Goal: Information Seeking & Learning: Learn about a topic

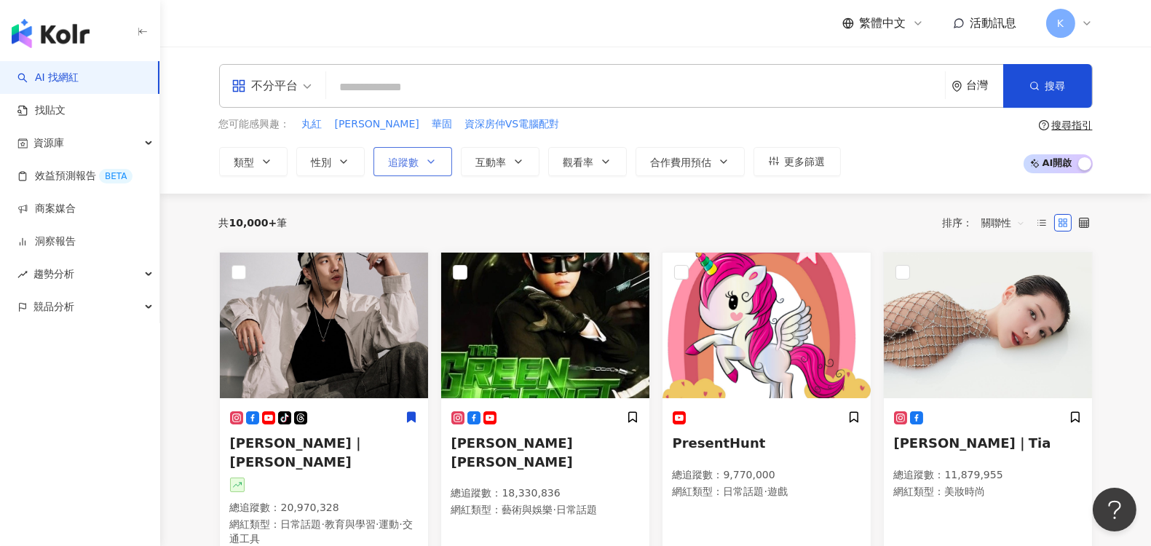
click at [425, 159] on icon "button" at bounding box center [431, 162] width 12 height 12
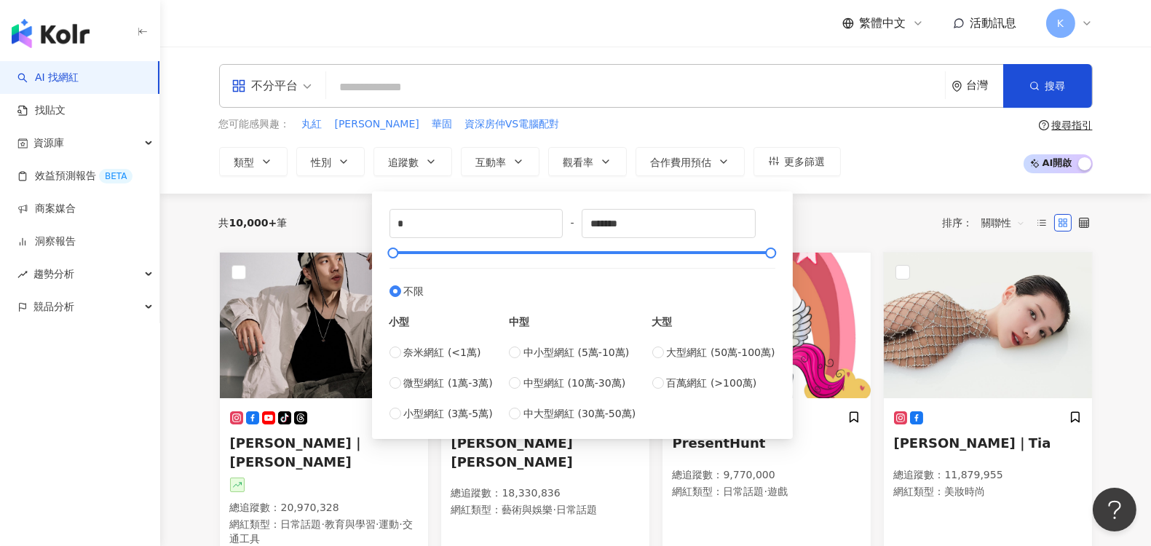
type input "******"
drag, startPoint x: 508, startPoint y: 254, endPoint x: 485, endPoint y: 255, distance: 22.6
click at [485, 255] on div at bounding box center [484, 253] width 8 height 8
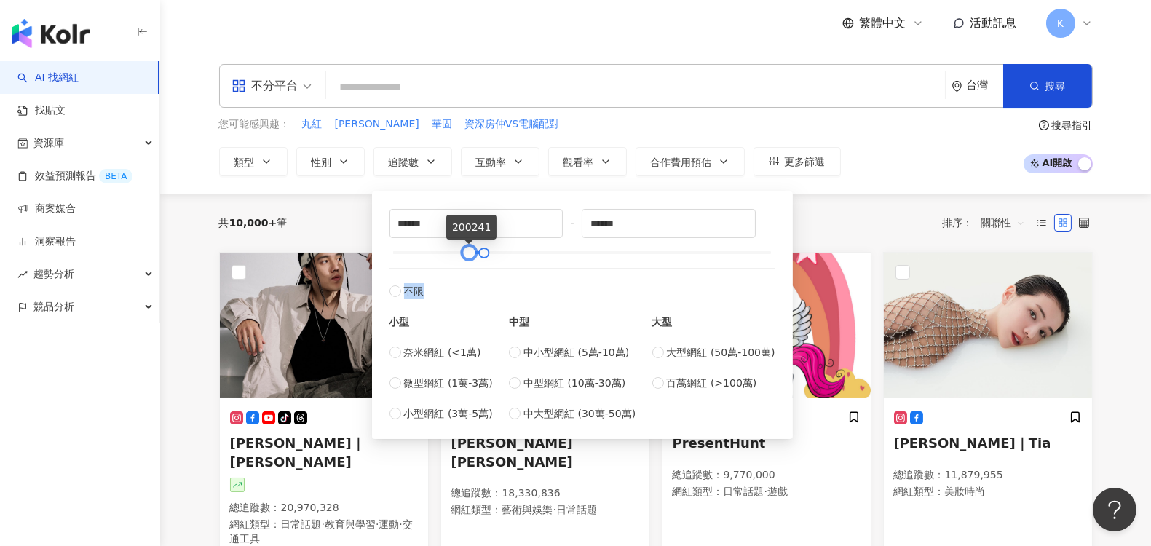
type input "******"
drag, startPoint x: 430, startPoint y: 253, endPoint x: 467, endPoint y: 263, distance: 37.6
click at [467, 263] on div "****** - ****** 不限 小型 奈米網紅 (<1萬) 微型網紅 (1萬-3萬) 小型網紅 (3萬-5萬) 中型 中小型網紅 (5萬-10萬) 中型…" at bounding box center [583, 315] width 386 height 213
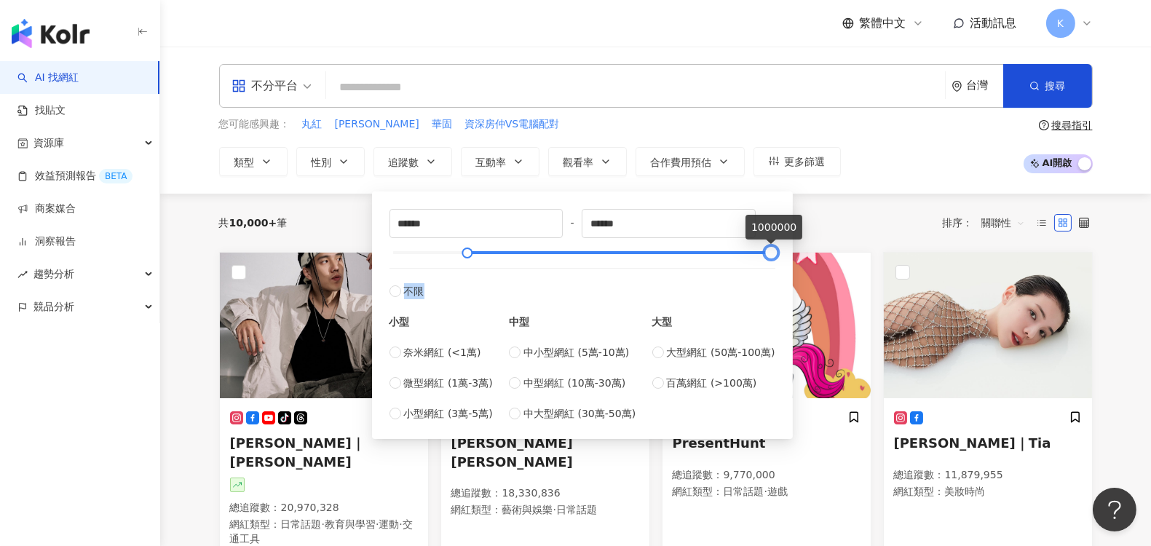
type input "******"
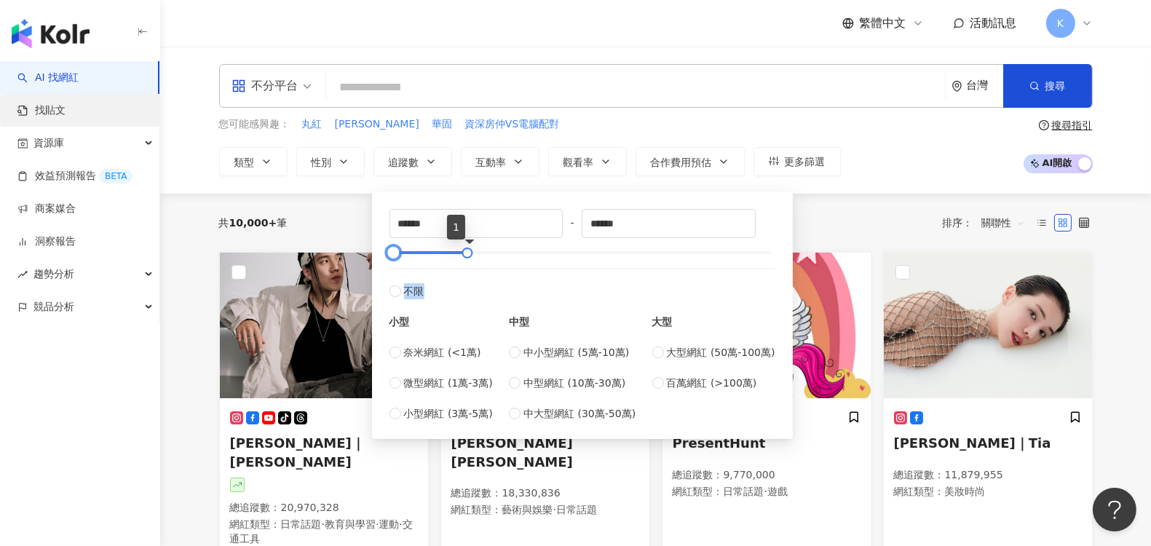
type input "*"
type input "******"
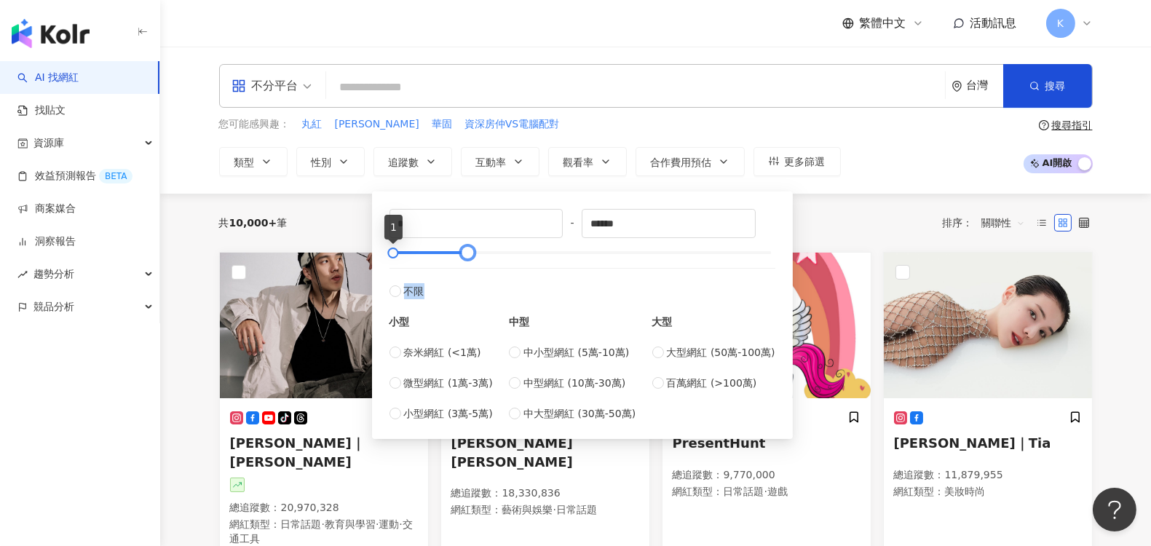
click at [291, 84] on div "不分平台" at bounding box center [265, 85] width 67 height 23
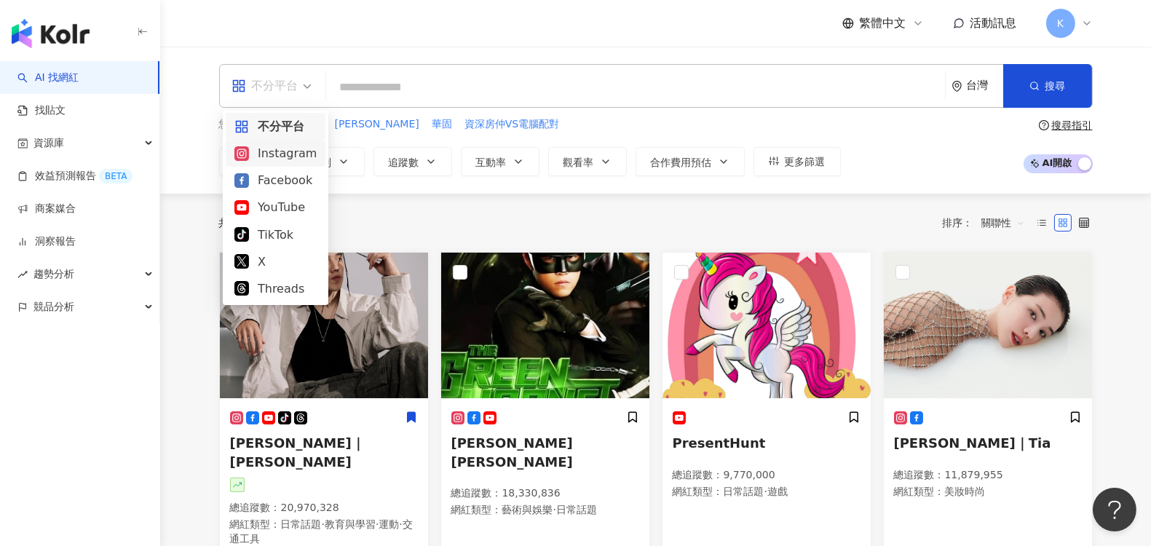
click at [282, 155] on div "Instagram" at bounding box center [275, 153] width 82 height 18
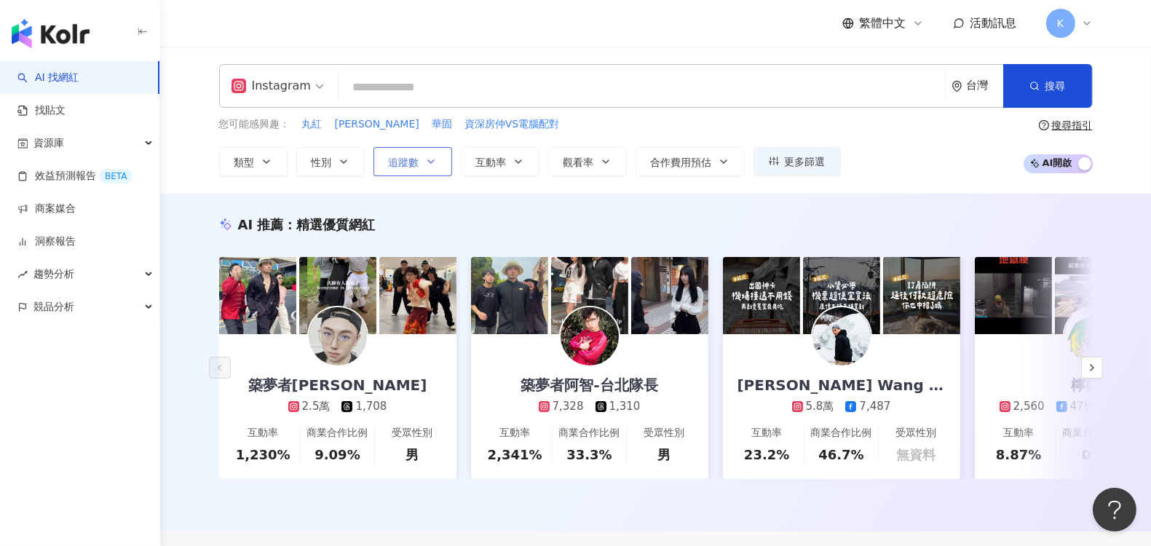
click at [428, 162] on icon "button" at bounding box center [431, 162] width 12 height 12
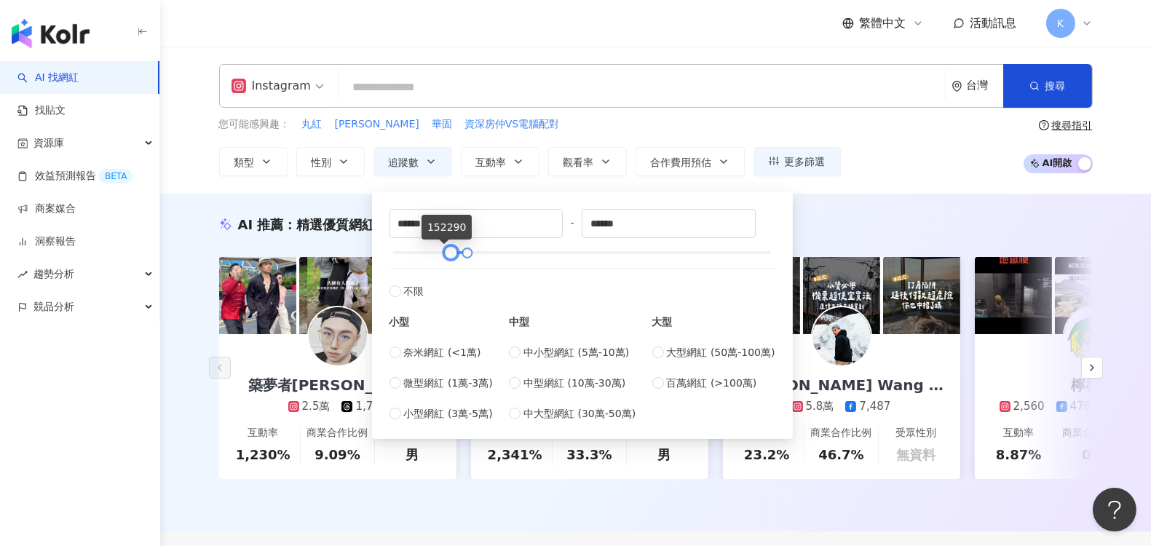
type input "******"
drag, startPoint x: 388, startPoint y: 249, endPoint x: 446, endPoint y: 253, distance: 57.7
click at [446, 253] on div at bounding box center [450, 253] width 8 height 8
type input "******"
drag, startPoint x: 485, startPoint y: 253, endPoint x: 500, endPoint y: 256, distance: 15.4
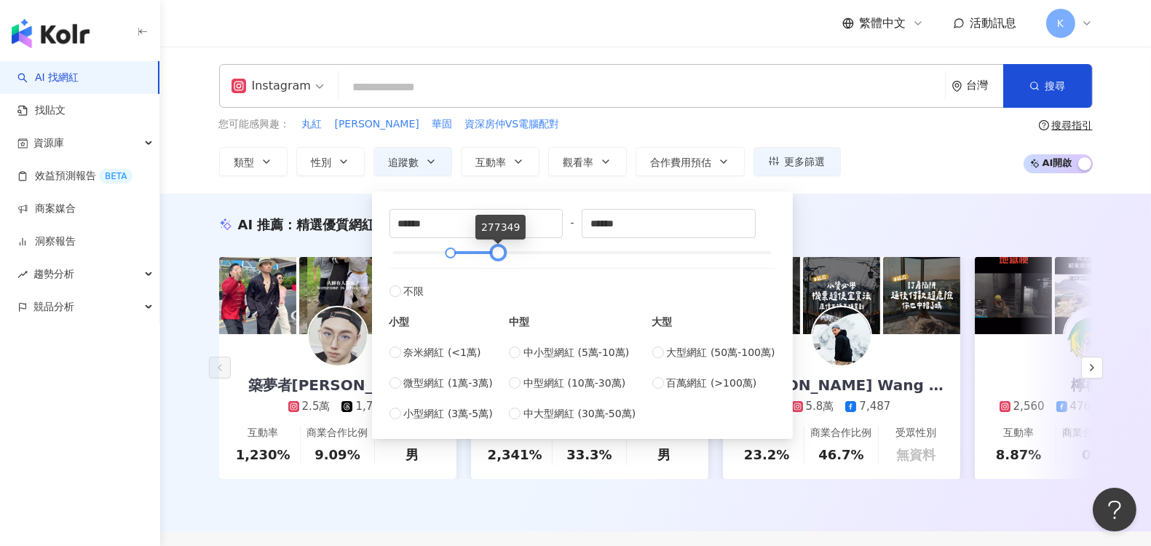
click at [500, 256] on div at bounding box center [498, 253] width 8 height 8
type input "******"
drag, startPoint x: 454, startPoint y: 255, endPoint x: 468, endPoint y: 255, distance: 13.8
click at [468, 255] on div at bounding box center [464, 253] width 8 height 8
type input "******"
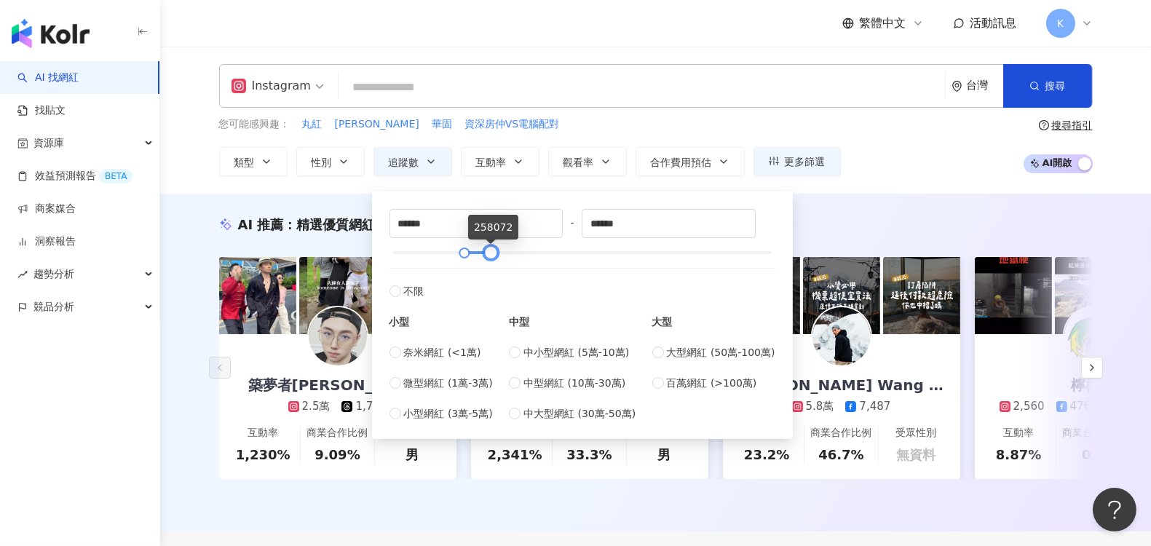
click at [486, 257] on div at bounding box center [490, 253] width 8 height 8
click at [290, 194] on div "AI 推薦 ： 精選優質網紅 築夢者杰哥 2.5萬 1,708 互動率 1,230% 商業合作比例 9.09% 受眾性別 男 築夢者阿智-台北隊長 7,328…" at bounding box center [655, 363] width 991 height 338
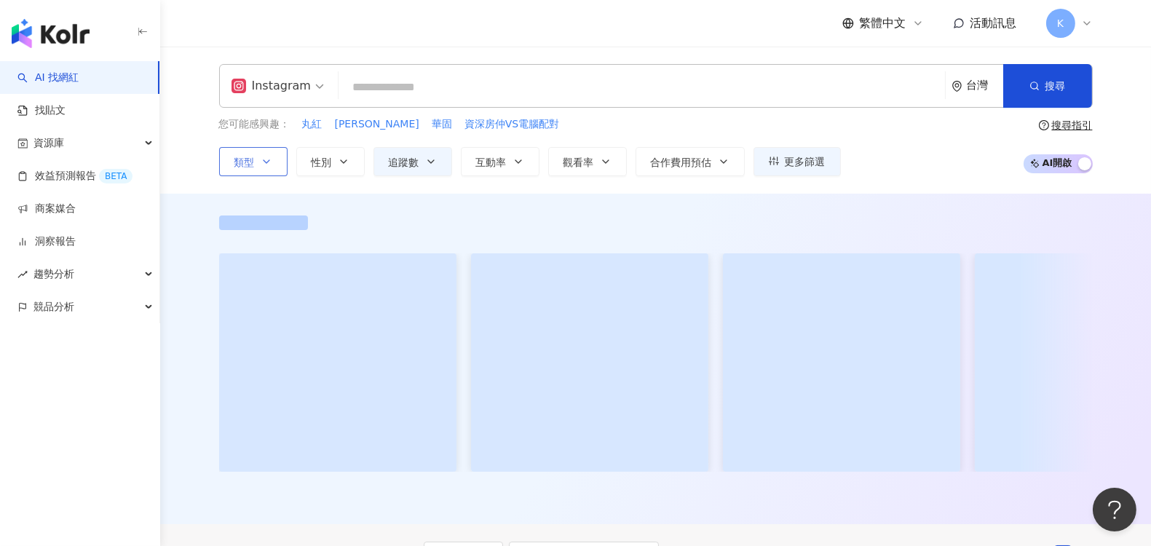
click at [271, 165] on icon "button" at bounding box center [267, 162] width 12 height 12
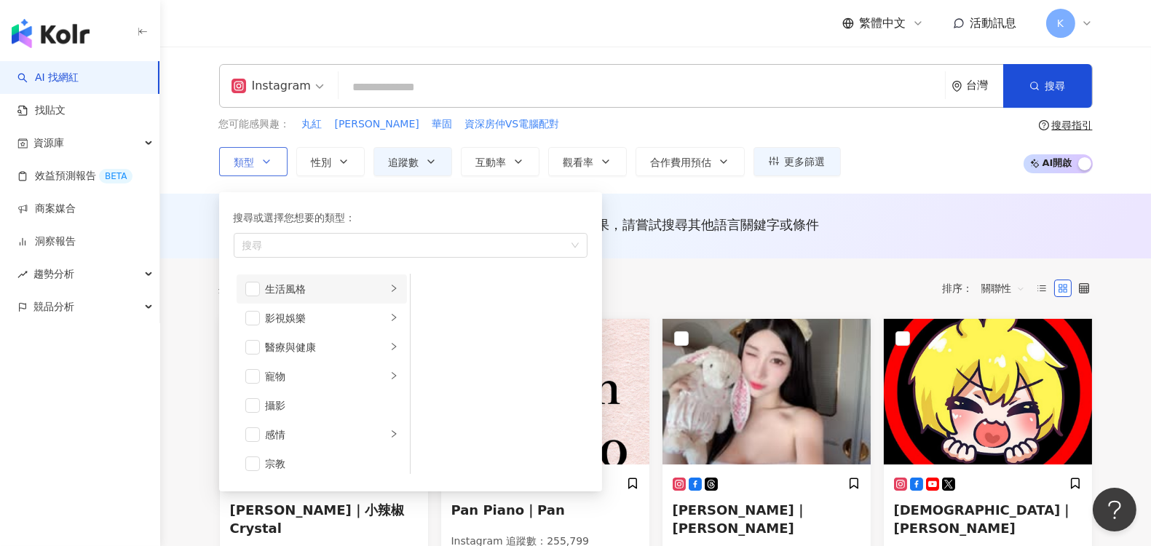
scroll to position [323, 0]
click at [299, 313] on div "影視娛樂" at bounding box center [326, 318] width 121 height 16
click at [307, 289] on div "生活風格" at bounding box center [326, 288] width 121 height 16
click at [248, 288] on span "button" at bounding box center [252, 289] width 15 height 15
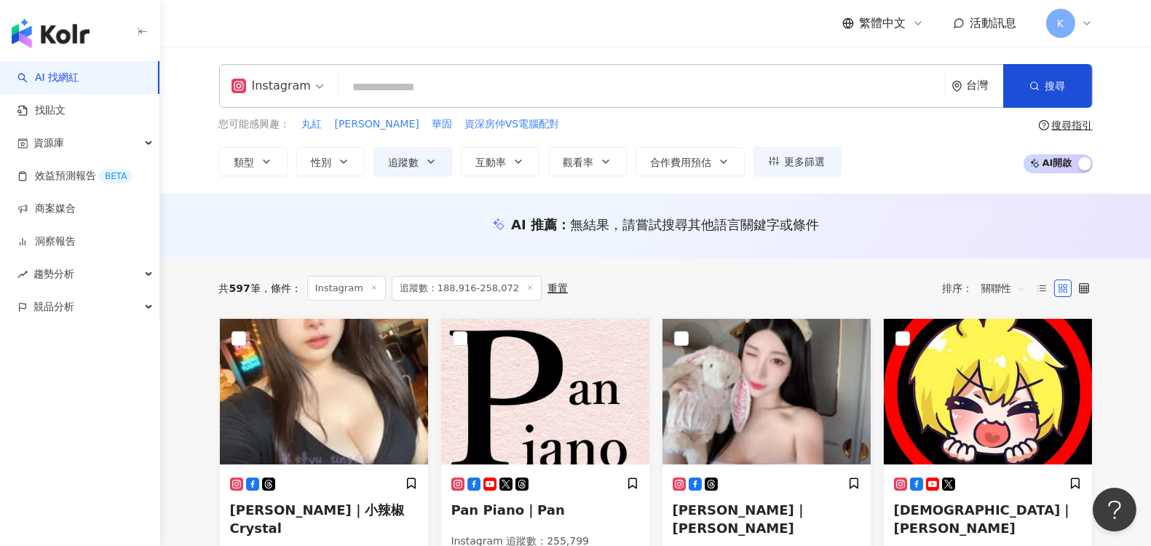
click at [587, 127] on div "您可能感興趣： 丸紅 慕斯瓶 華固 資深房仲VS電腦配對" at bounding box center [530, 125] width 622 height 16
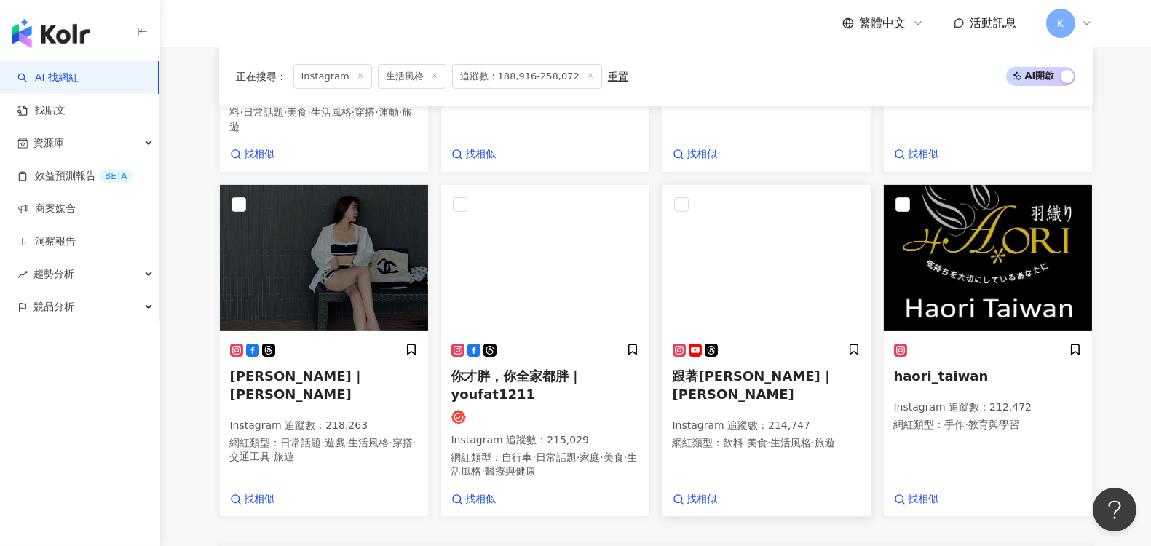
scroll to position [971, 0]
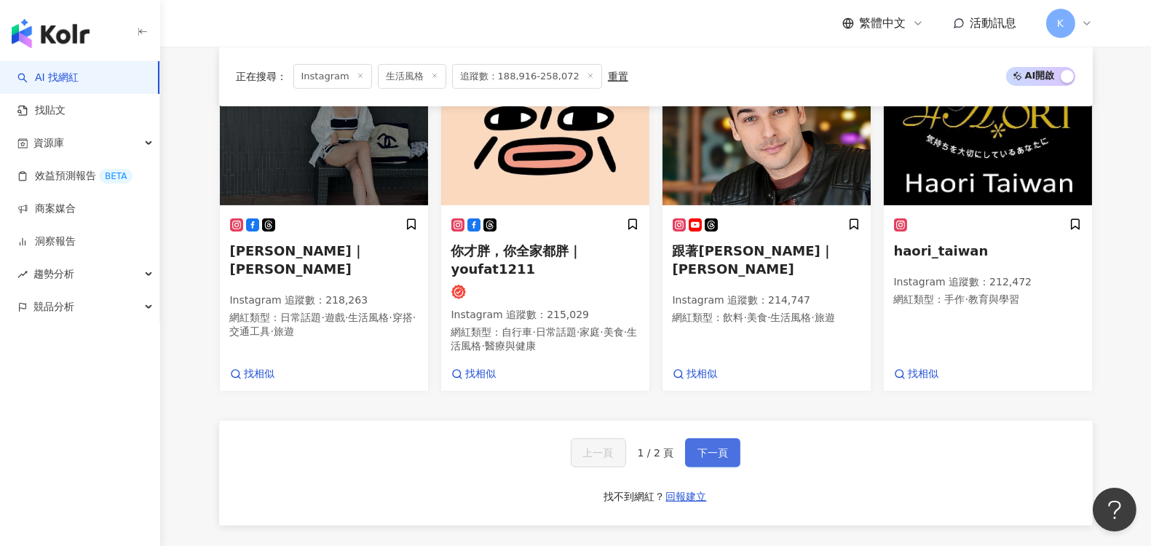
click at [712, 447] on span "下一頁" at bounding box center [713, 453] width 31 height 12
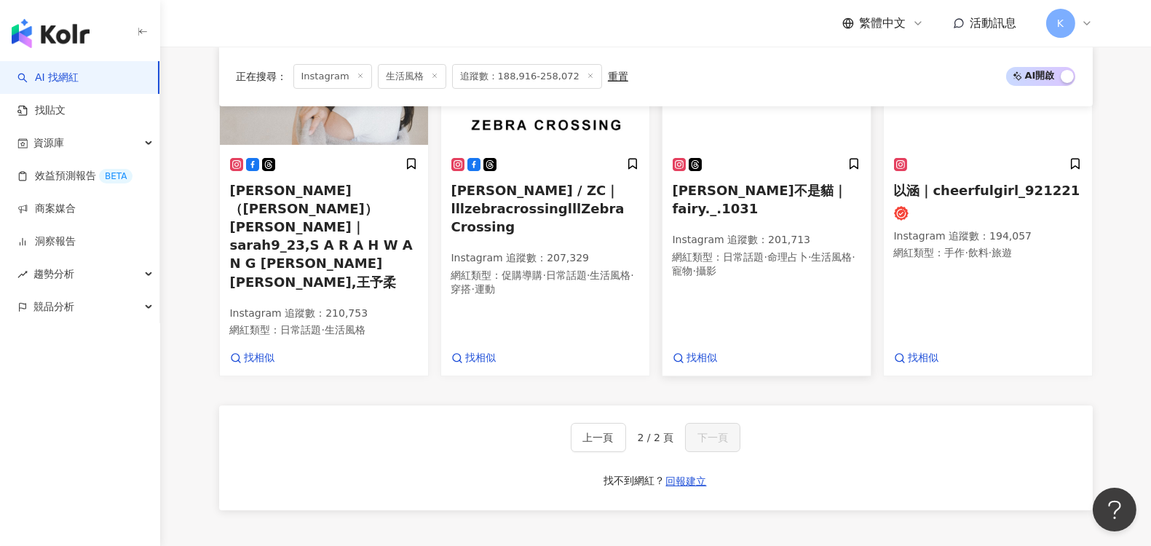
scroll to position [323, 0]
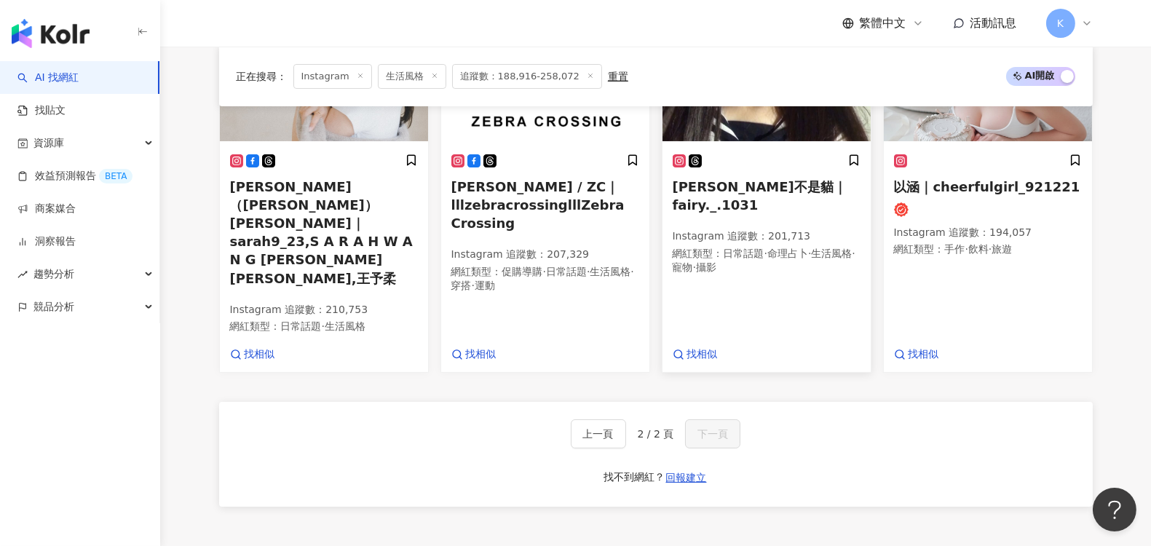
click at [712, 181] on span "佳菲不是貓｜fairy._.1031" at bounding box center [760, 195] width 174 height 33
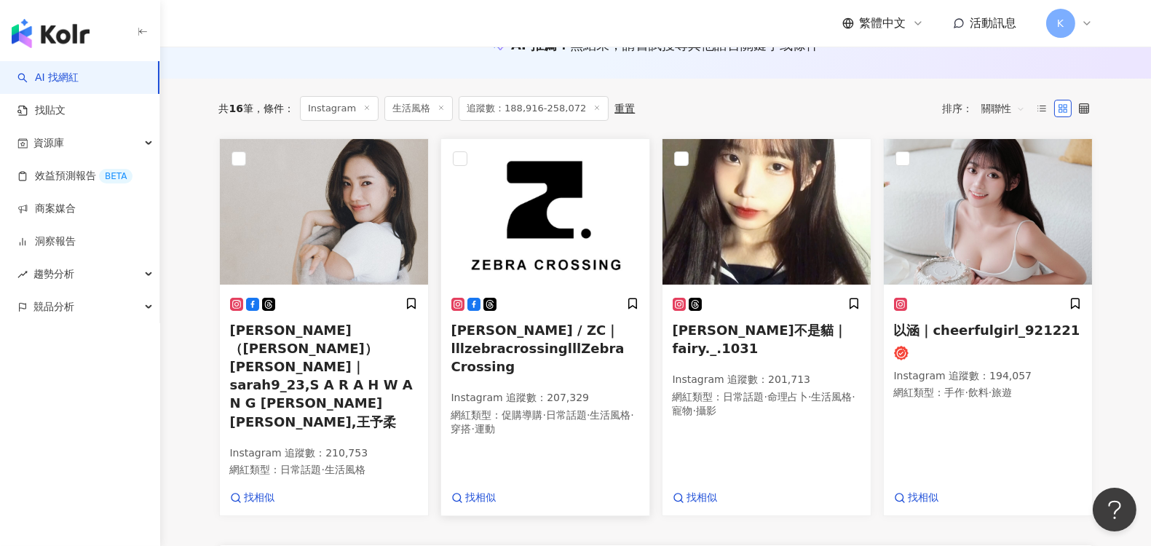
scroll to position [0, 0]
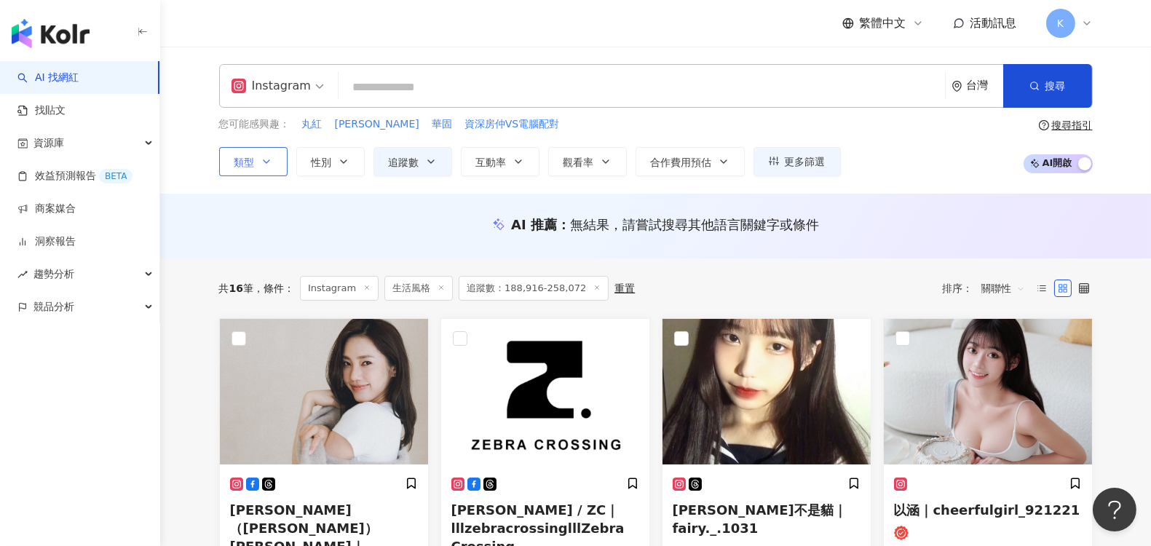
click at [266, 162] on icon "button" at bounding box center [267, 161] width 6 height 3
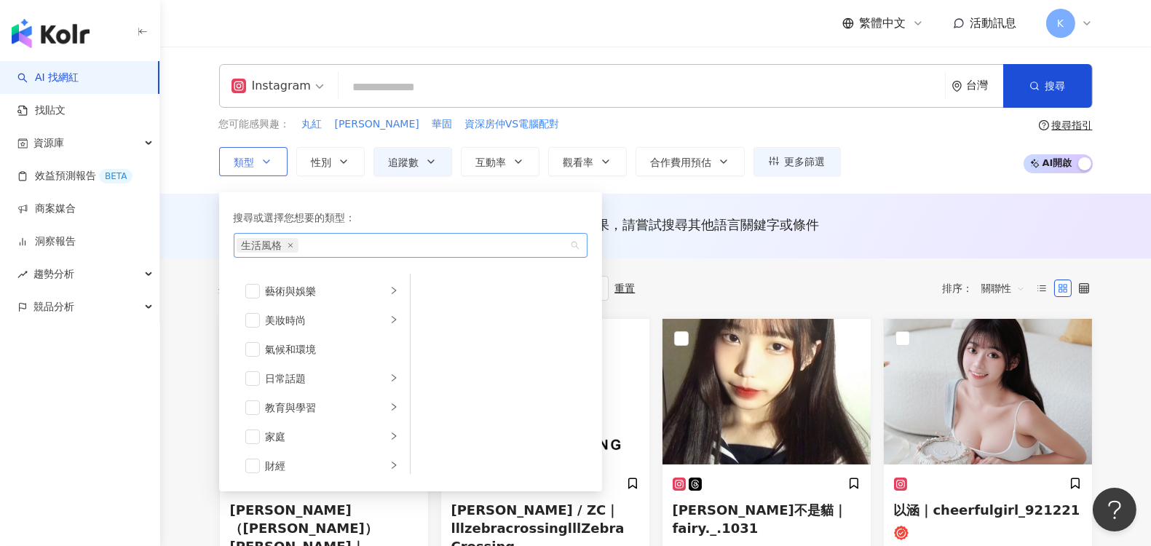
click at [288, 247] on span "生活風格" at bounding box center [268, 245] width 62 height 15
click at [296, 248] on span "生活風格" at bounding box center [268, 245] width 62 height 15
click at [266, 162] on icon "button" at bounding box center [267, 162] width 12 height 12
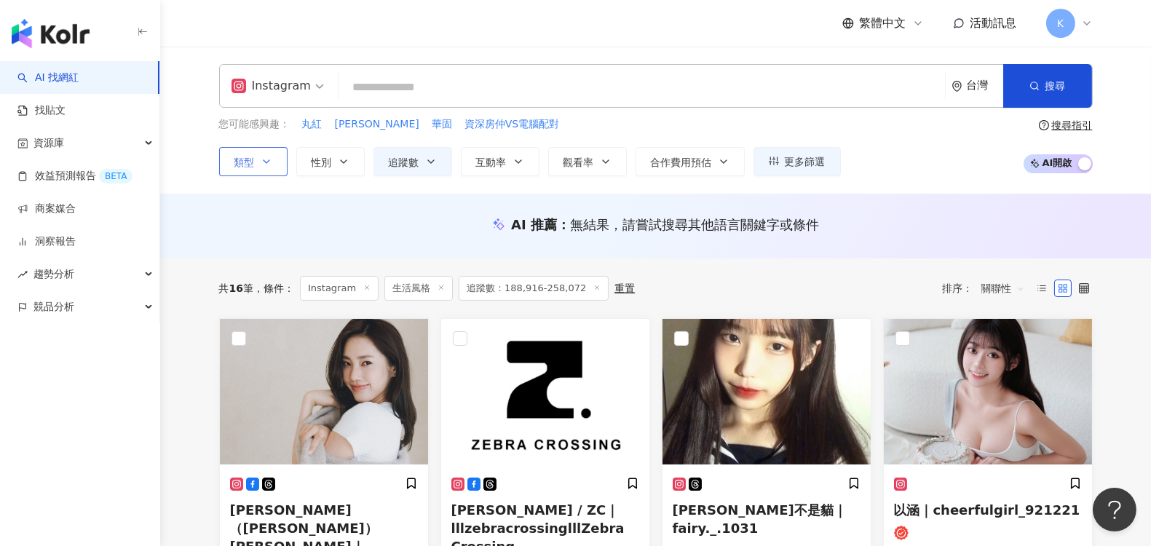
click at [269, 158] on icon "button" at bounding box center [267, 162] width 12 height 12
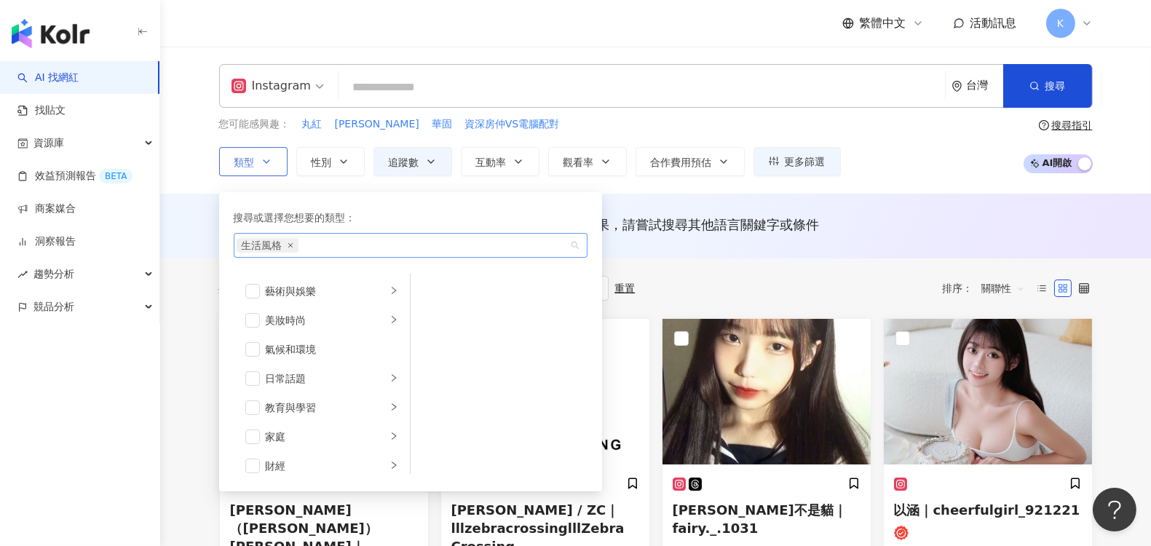
click at [288, 245] on icon "close" at bounding box center [291, 246] width 6 height 6
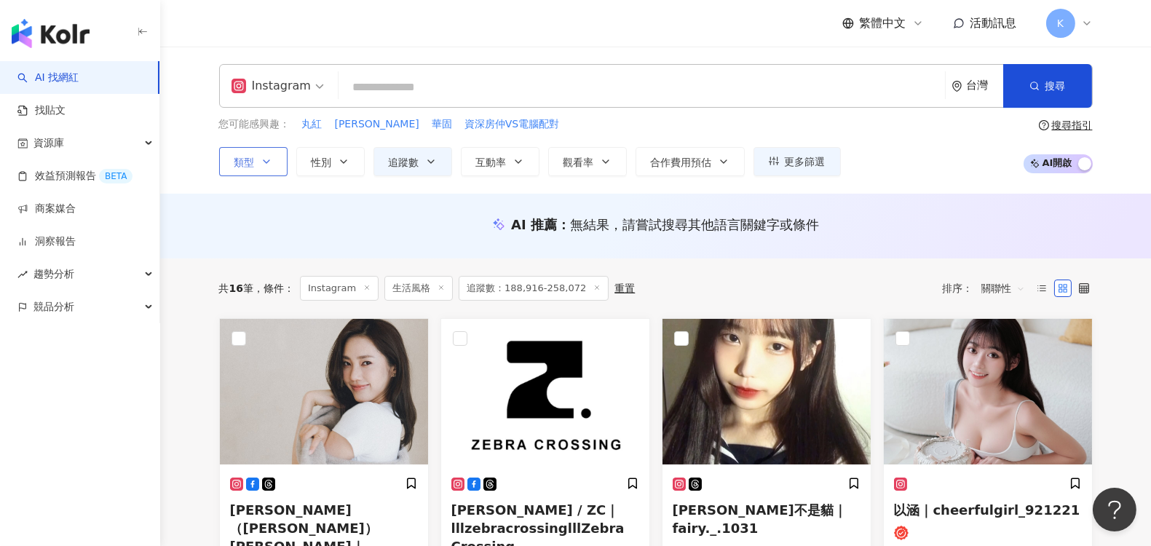
click at [593, 117] on div "您可能感興趣： 丸紅 慕斯瓶 華固 資深房仲VS電腦配對" at bounding box center [530, 125] width 622 height 16
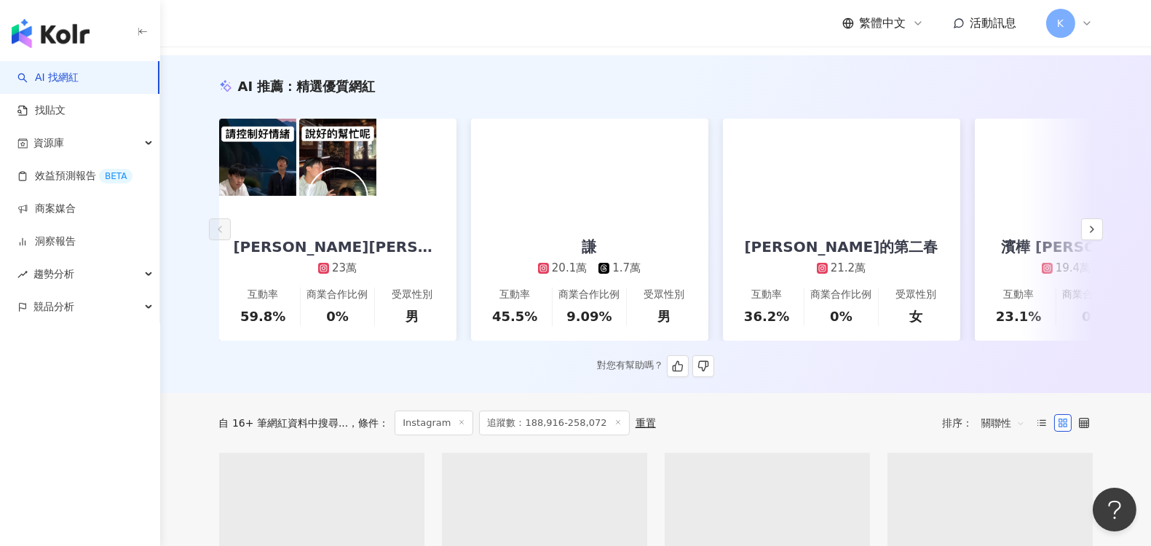
scroll to position [162, 0]
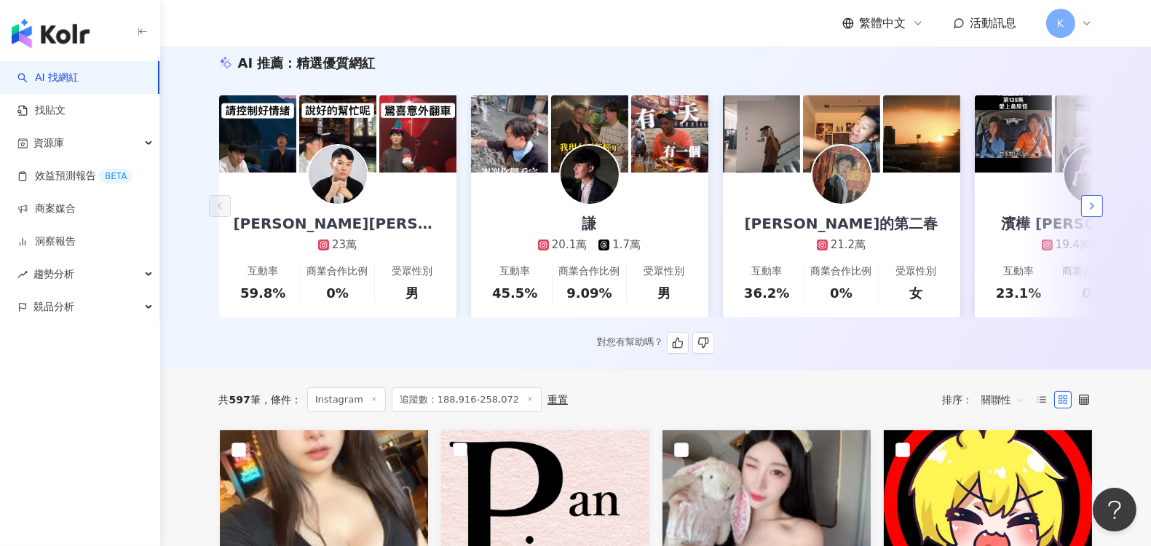
click at [1096, 210] on icon "button" at bounding box center [1093, 206] width 12 height 12
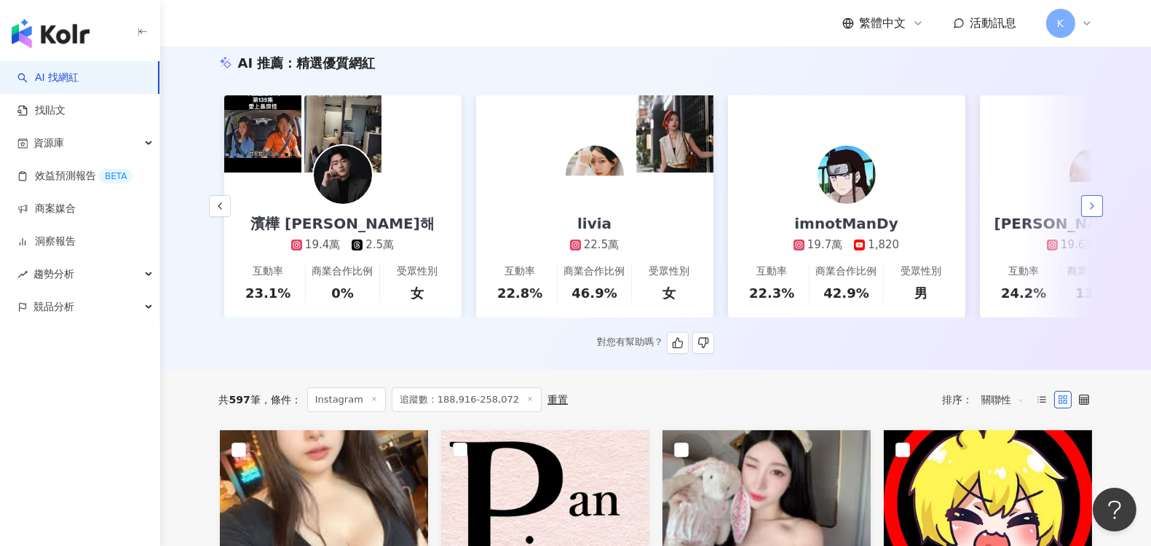
scroll to position [0, 755]
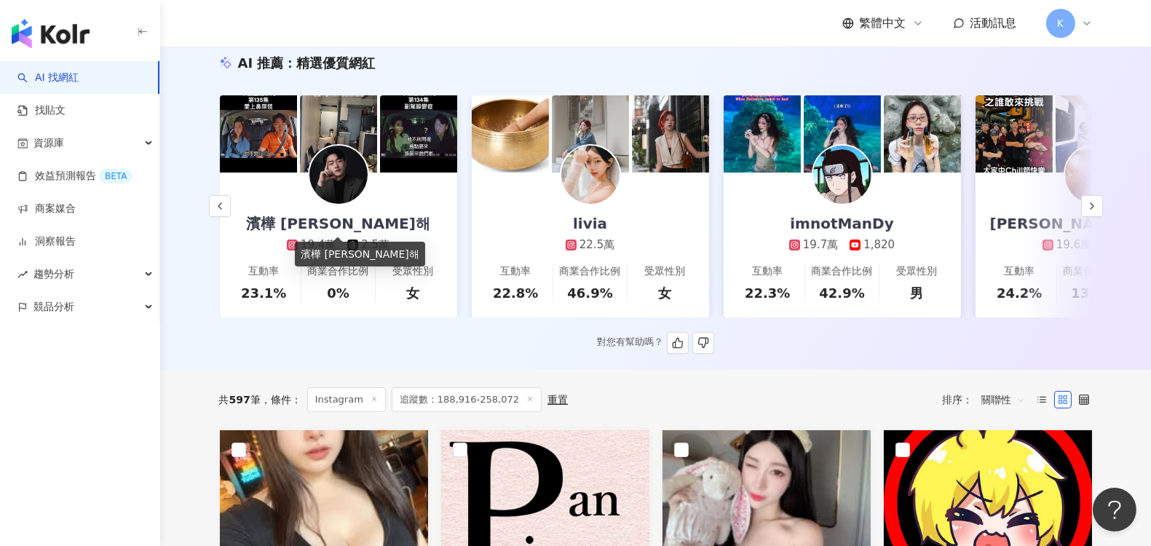
click at [347, 221] on div "濱樺 Ben 김도해" at bounding box center [338, 223] width 213 height 20
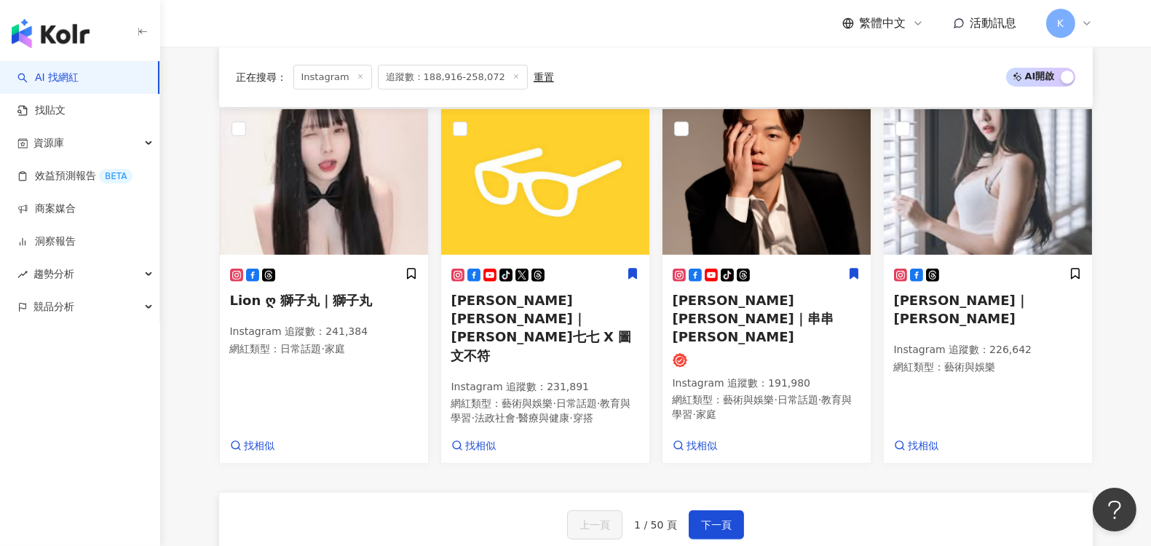
scroll to position [1132, 0]
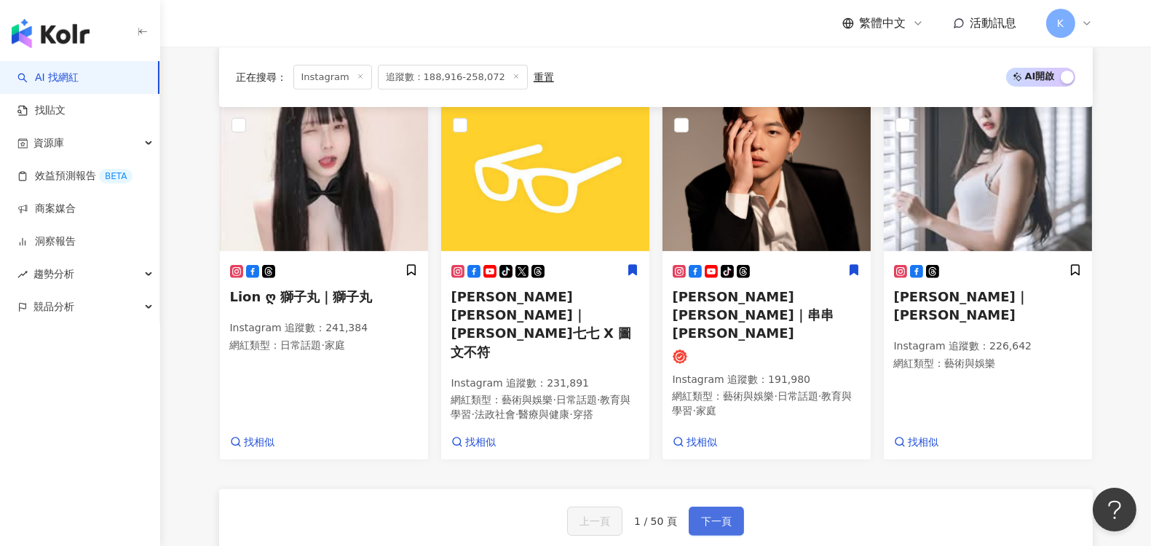
click at [722, 516] on span "下一頁" at bounding box center [716, 522] width 31 height 12
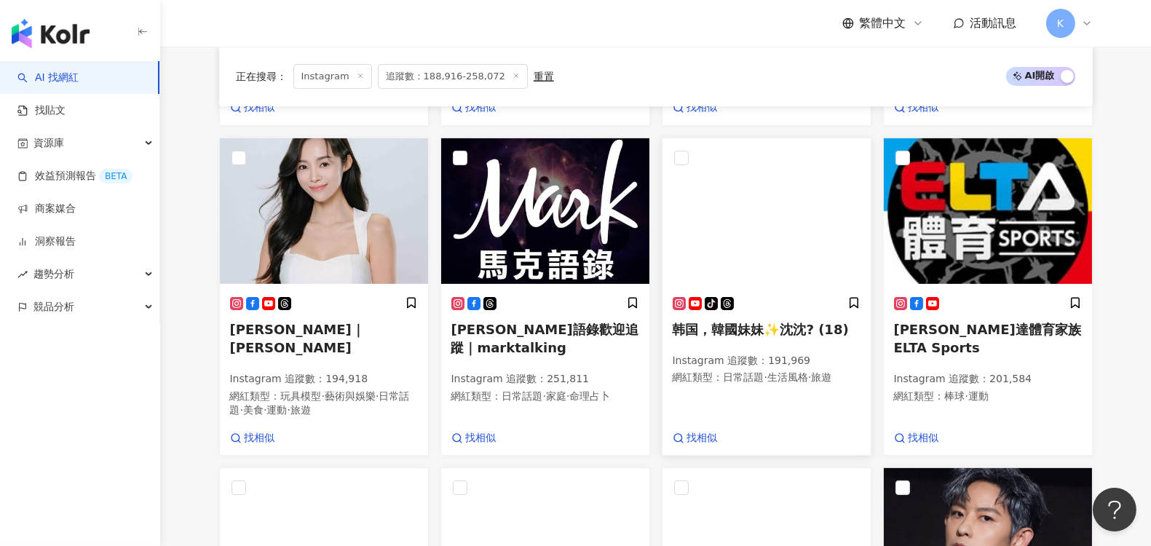
scroll to position [717, 0]
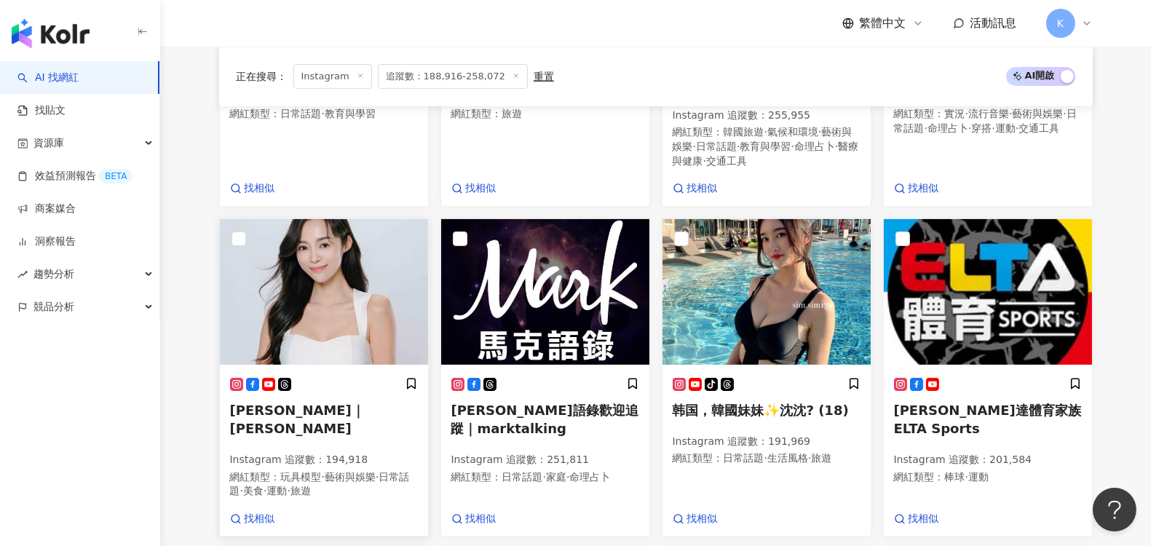
click at [284, 403] on span "康茵茵｜Lia Kang" at bounding box center [297, 419] width 135 height 33
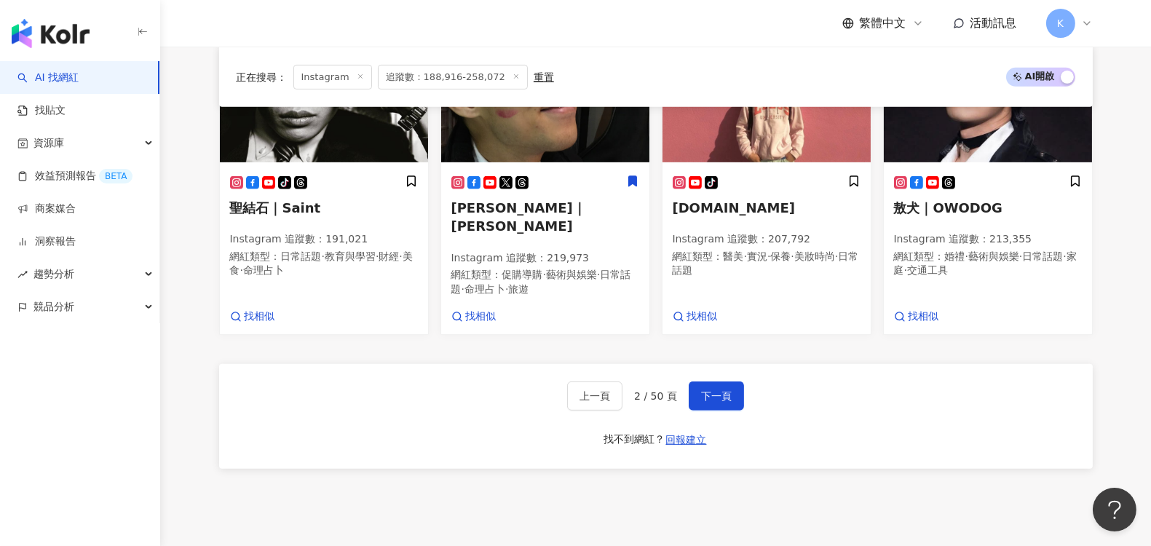
scroll to position [1284, 0]
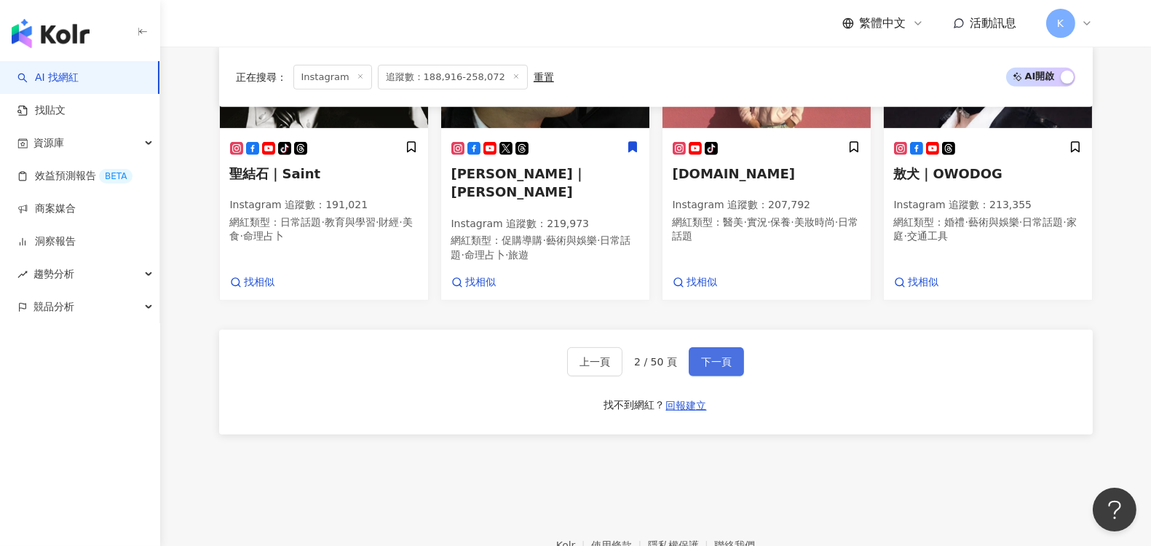
click at [725, 347] on button "下一頁" at bounding box center [716, 361] width 55 height 29
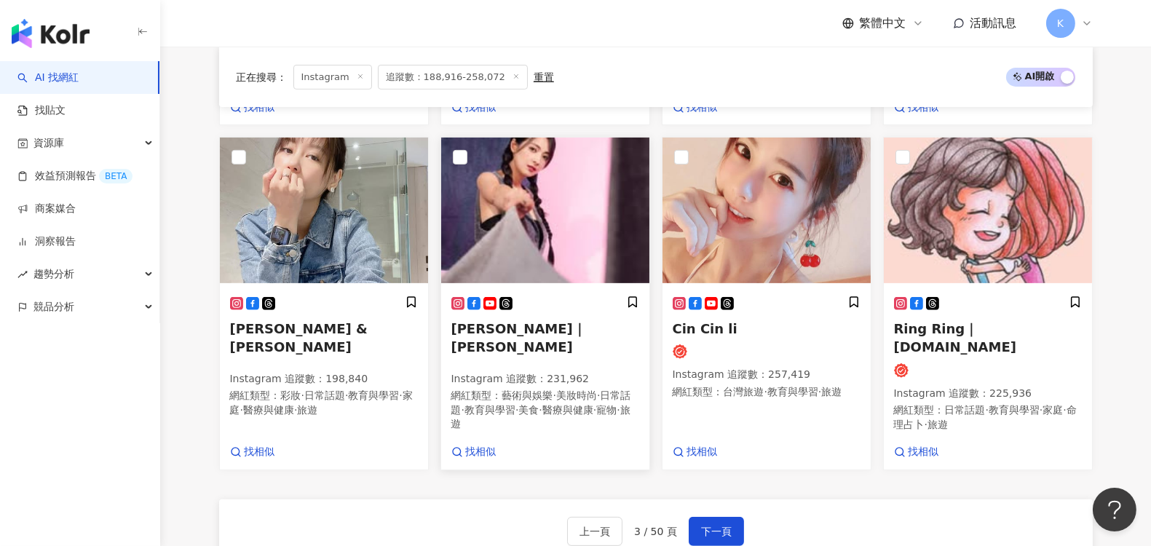
scroll to position [1080, 0]
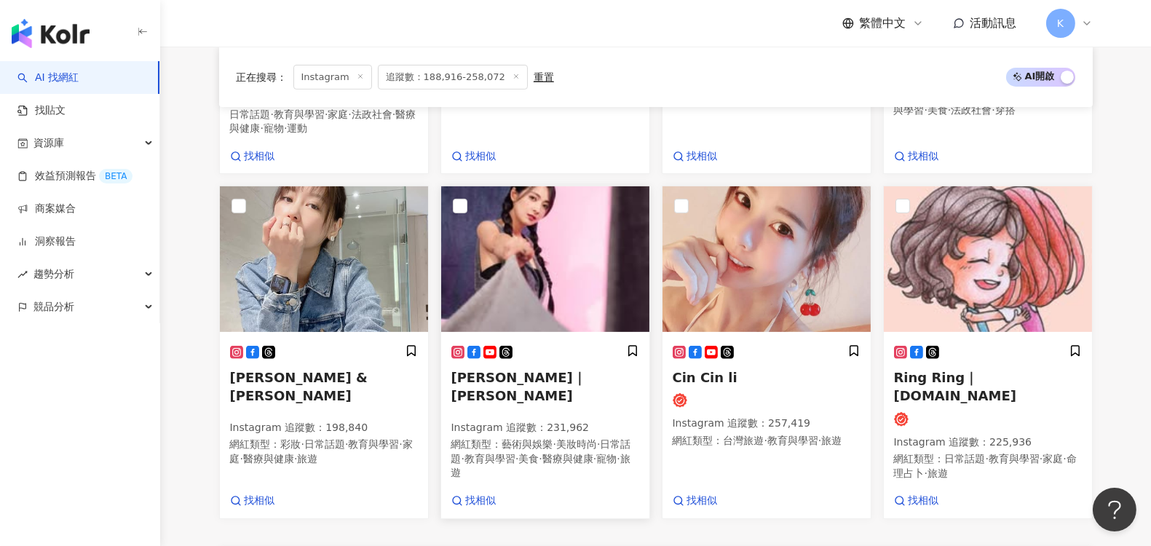
click at [521, 438] on span "藝術與娛樂" at bounding box center [527, 444] width 51 height 12
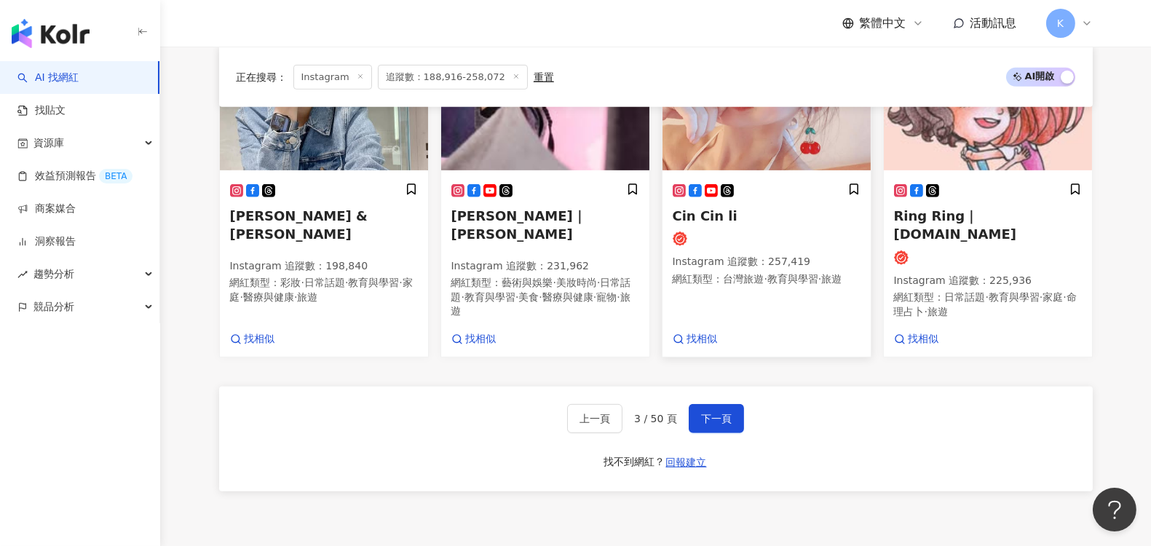
scroll to position [1242, 0]
click at [720, 403] on button "下一頁" at bounding box center [716, 417] width 55 height 29
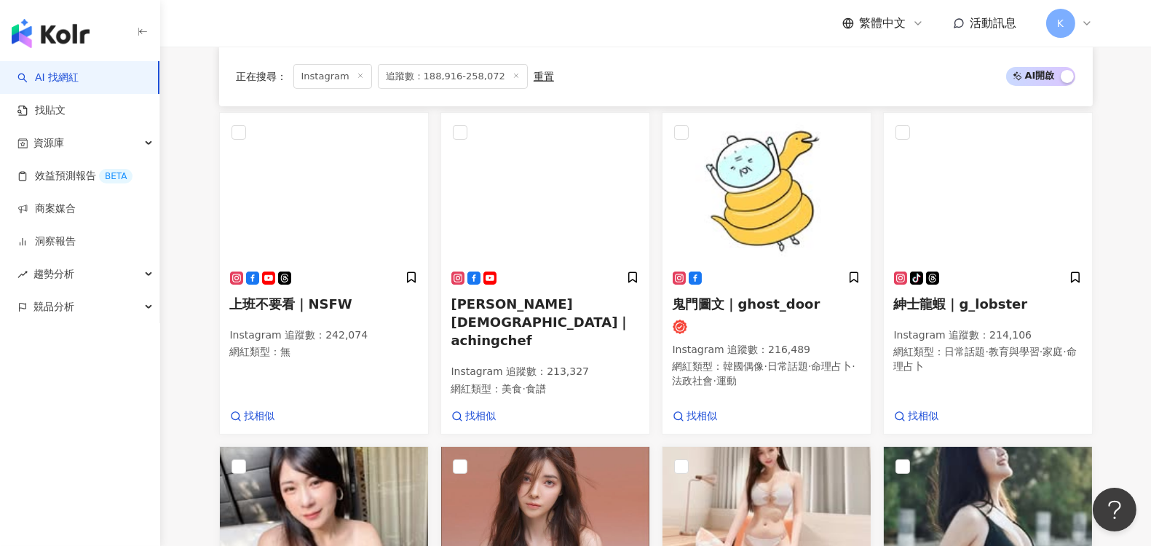
scroll to position [824, 0]
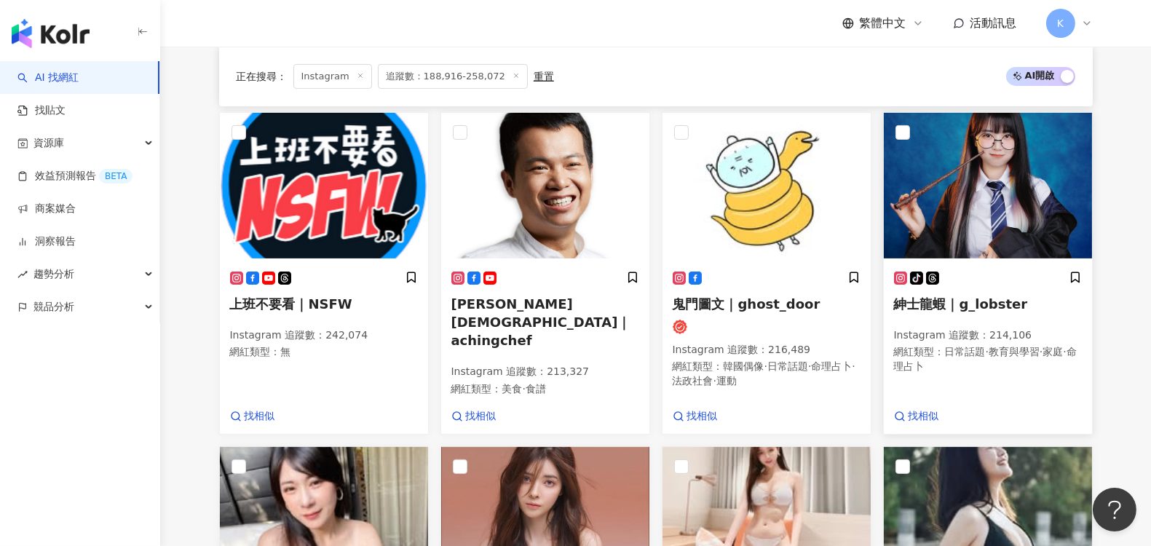
click at [941, 296] on span "紳士龍蝦｜g_lobster" at bounding box center [961, 303] width 134 height 15
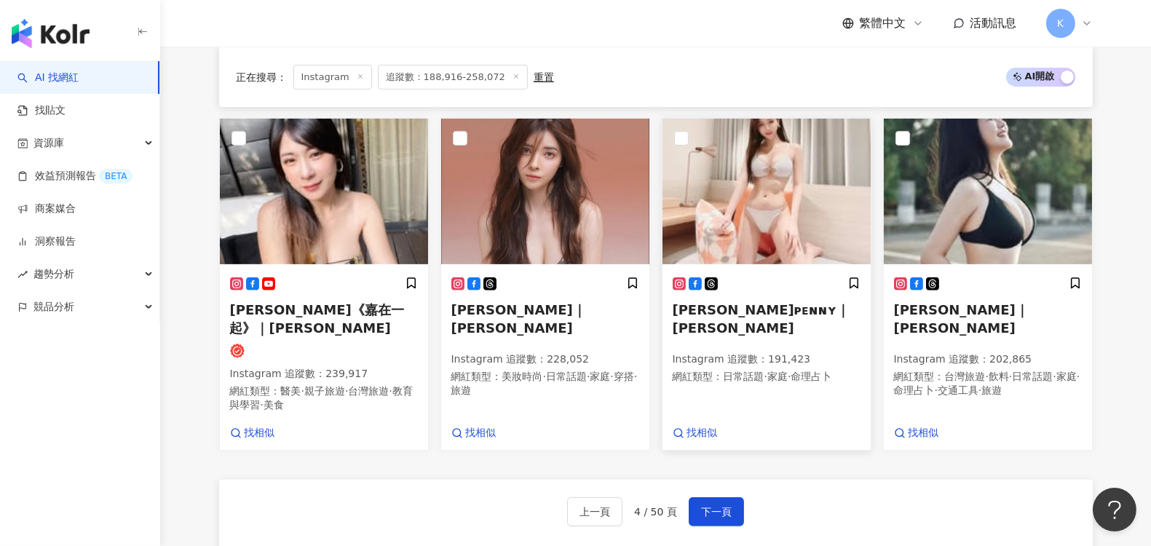
scroll to position [1352, 0]
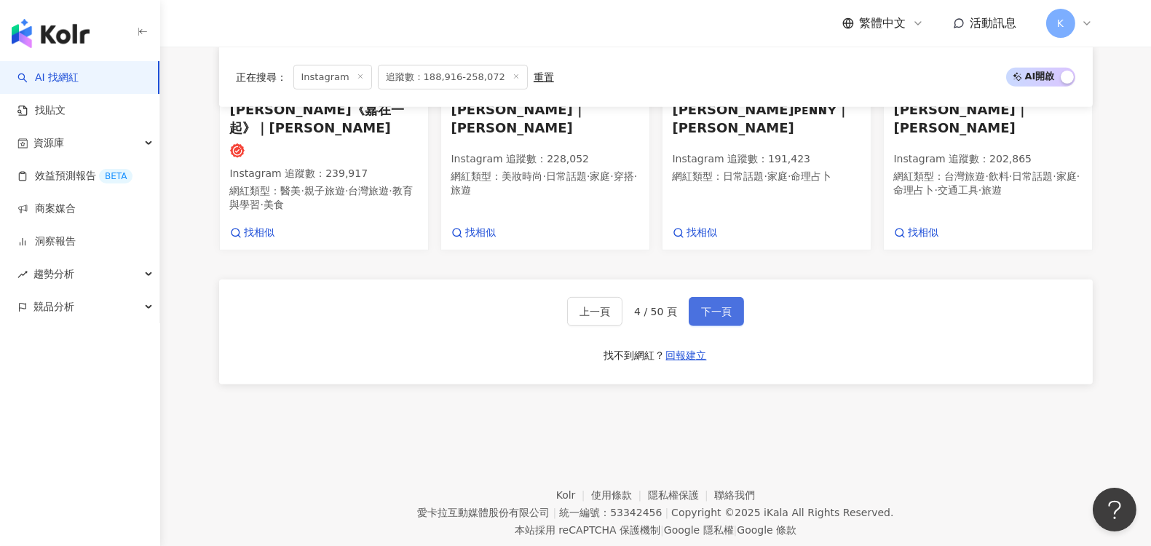
click at [728, 306] on span "下一頁" at bounding box center [716, 312] width 31 height 12
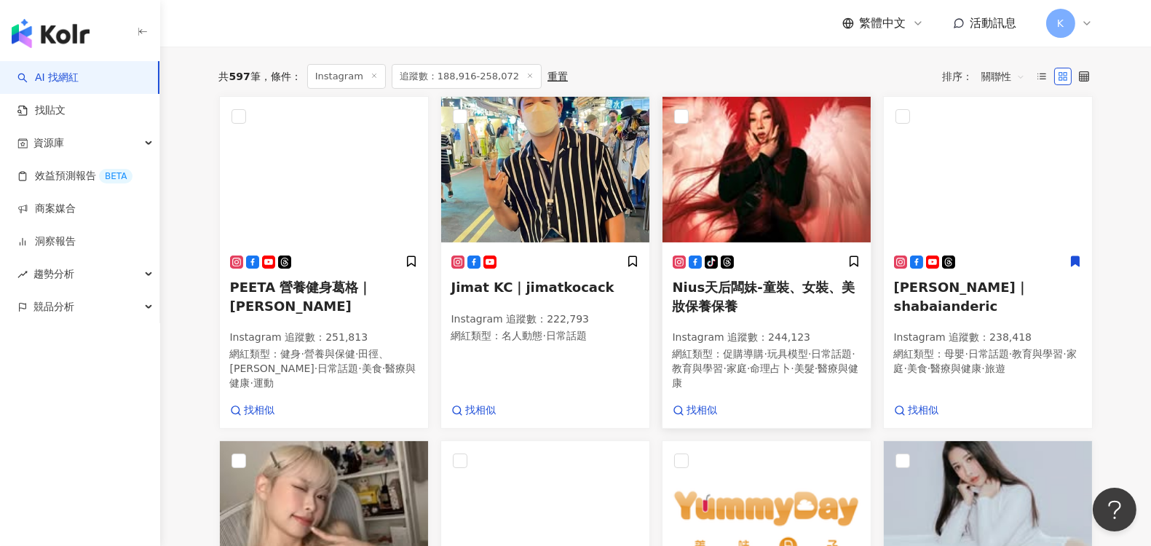
scroll to position [418, 0]
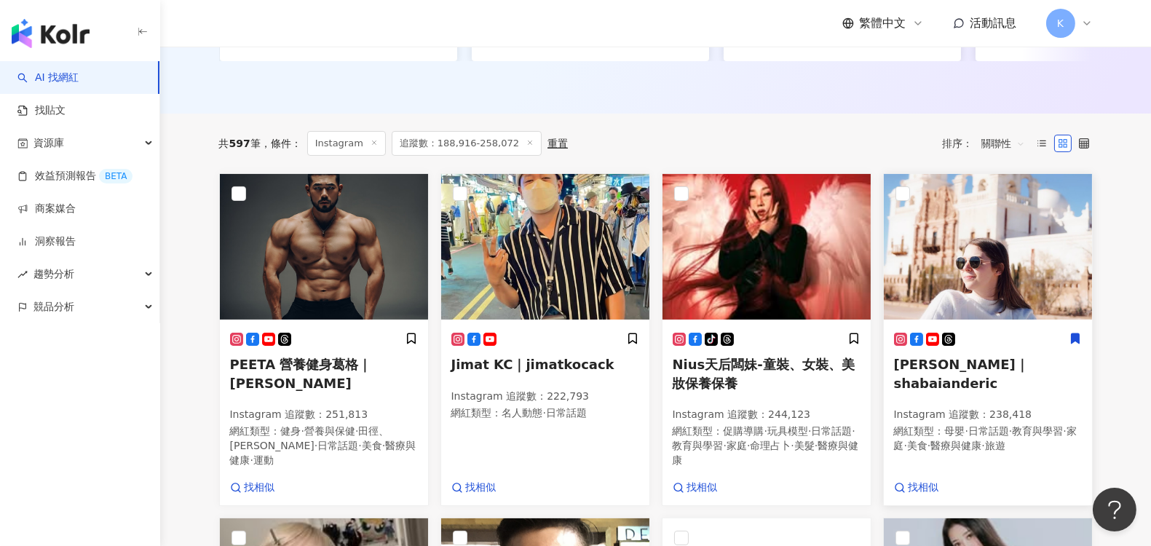
click at [945, 372] on span "莎白｜shabaianderic" at bounding box center [961, 373] width 135 height 33
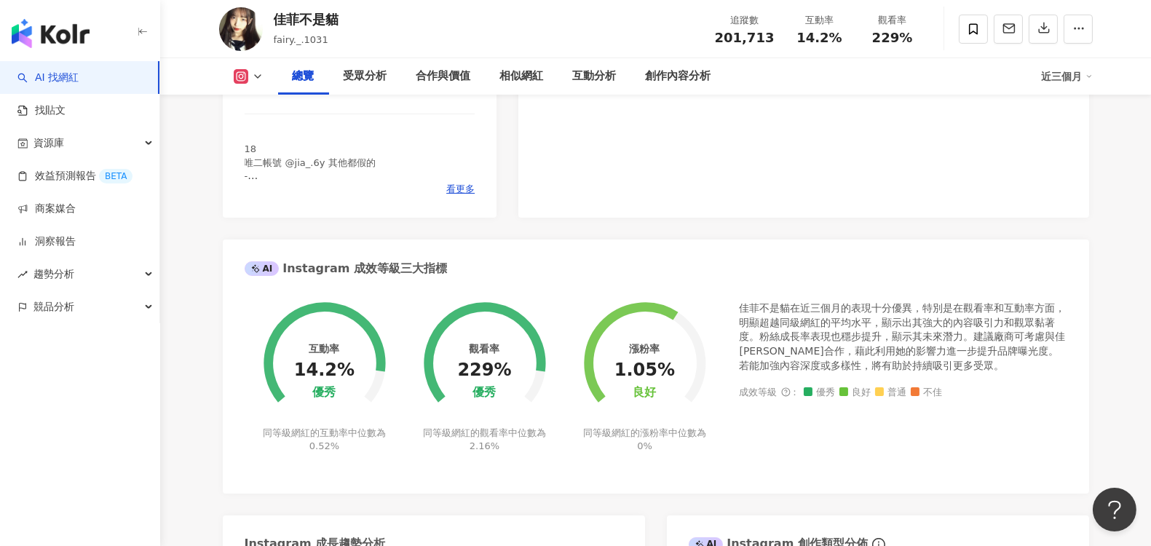
scroll to position [566, 0]
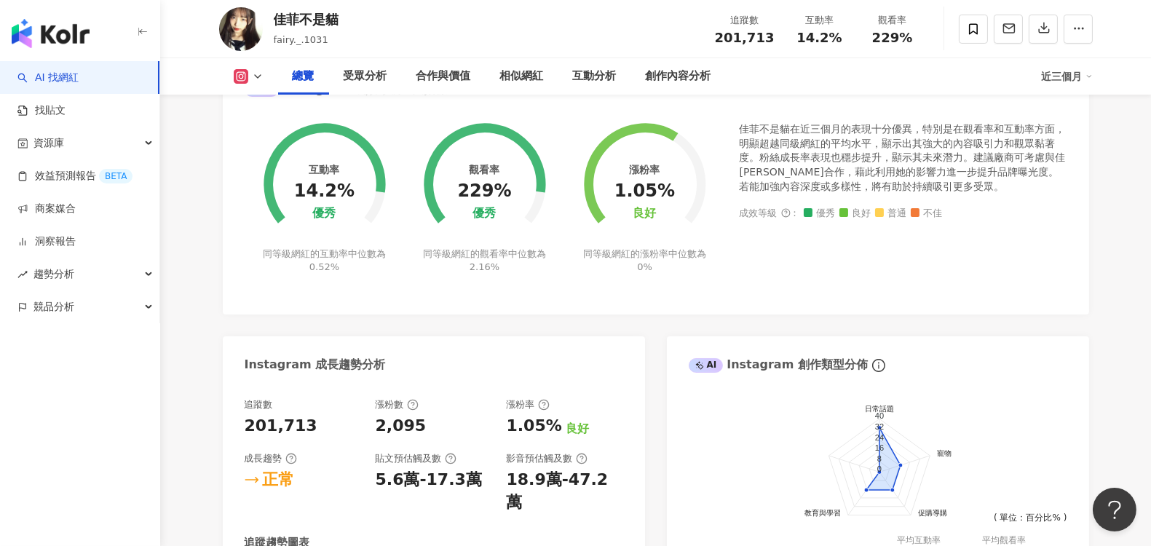
drag, startPoint x: 1112, startPoint y: 285, endPoint x: 615, endPoint y: 398, distance: 509.3
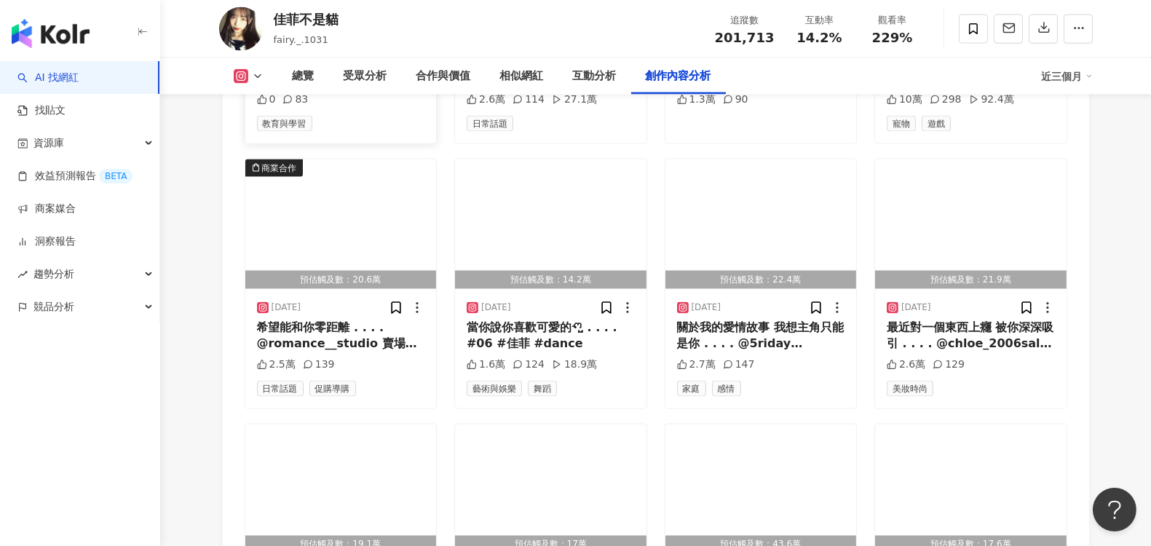
scroll to position [4774, 0]
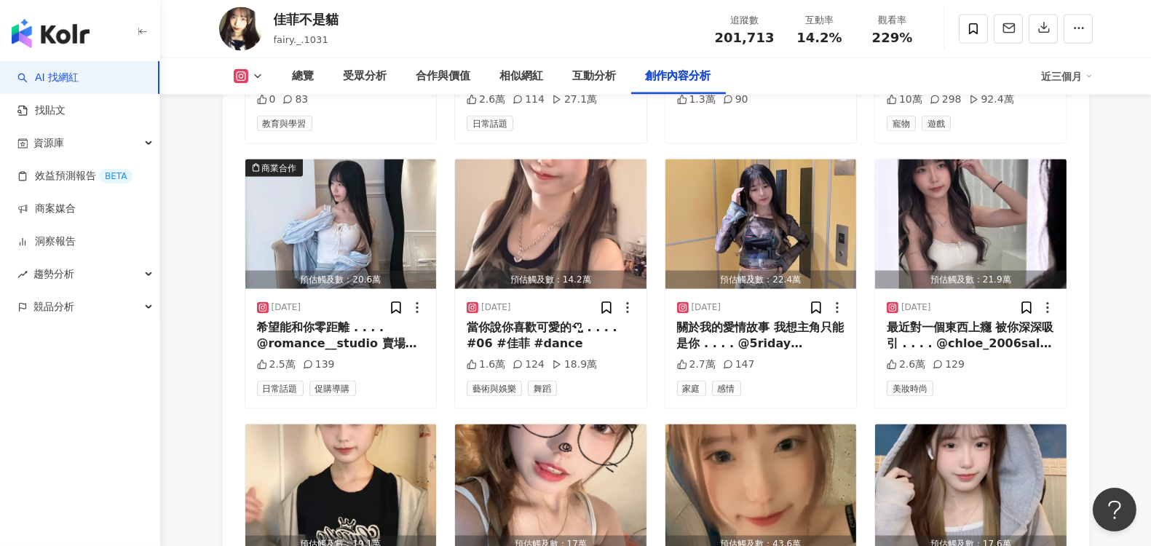
click at [259, 72] on icon at bounding box center [258, 77] width 12 height 12
click at [275, 100] on button "Instagram" at bounding box center [267, 104] width 78 height 20
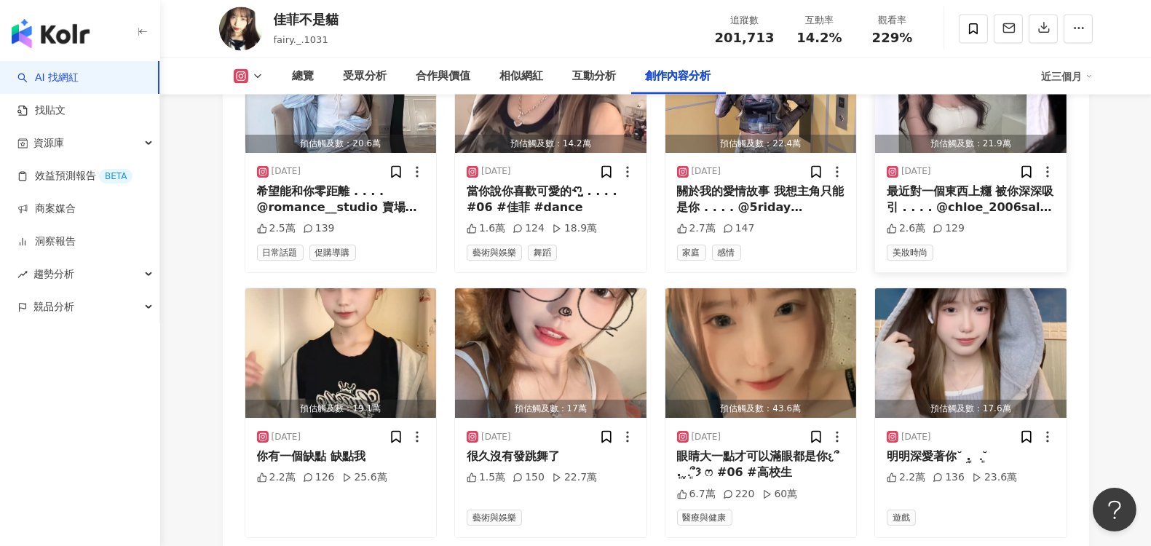
scroll to position [5098, 0]
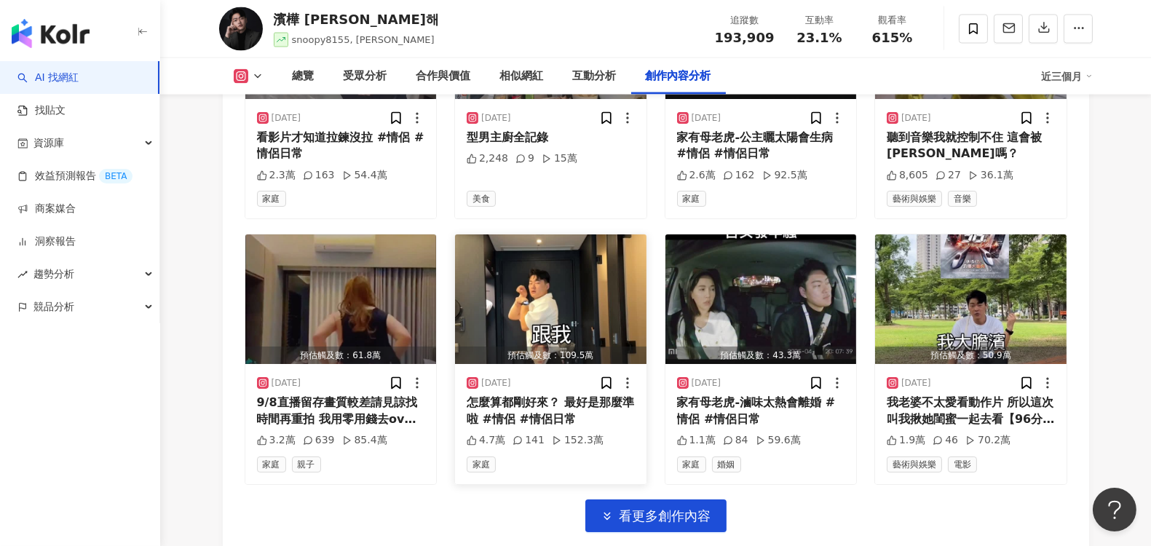
scroll to position [5161, 0]
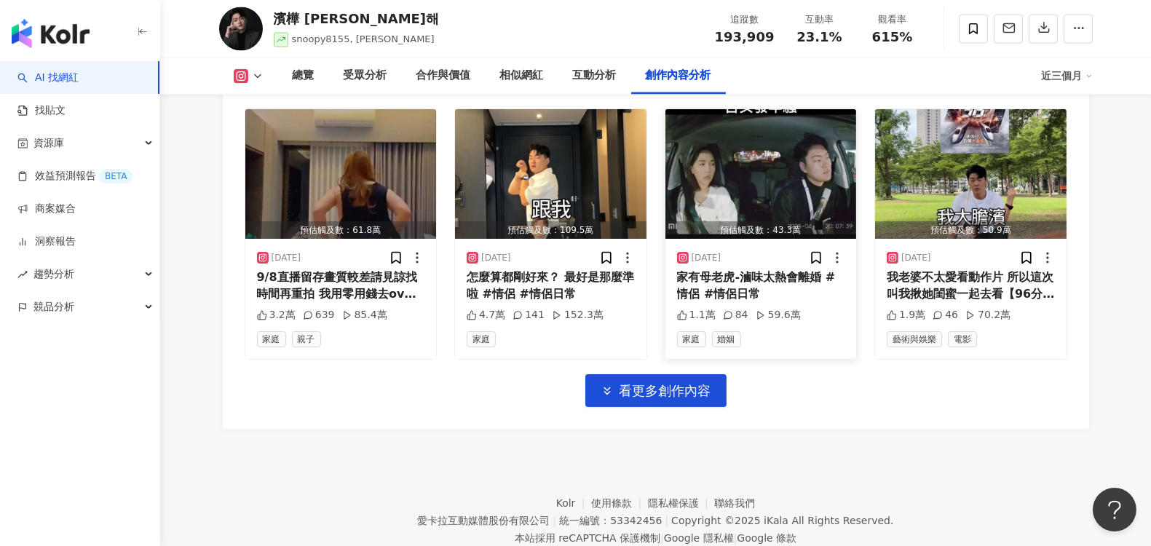
click at [754, 269] on div "家有母老虎-滷味太熱會離婚 #情侶 #情侶日常" at bounding box center [761, 285] width 168 height 33
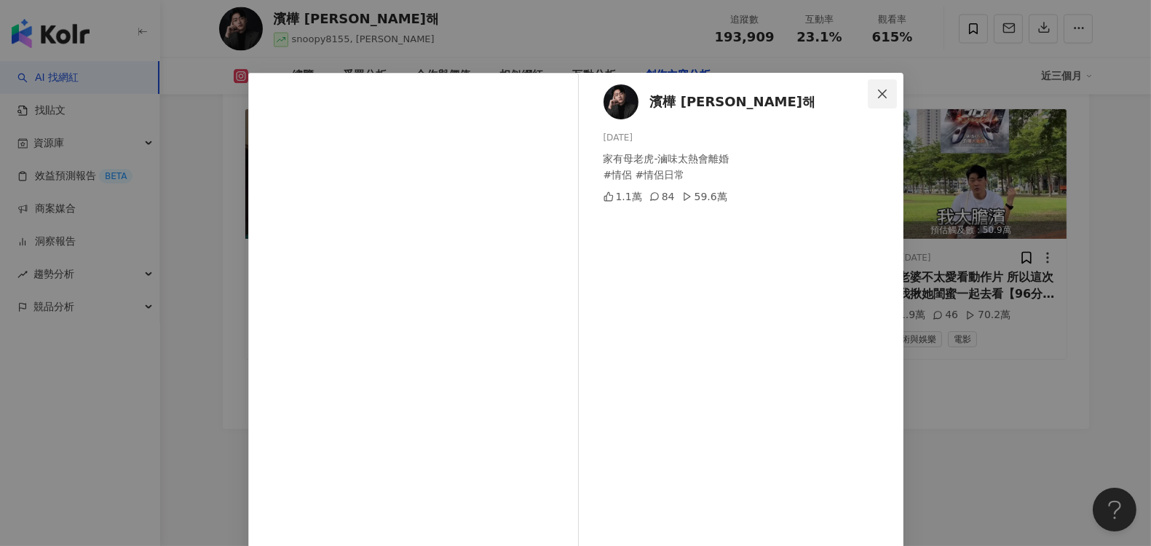
click at [877, 89] on icon "close" at bounding box center [883, 94] width 12 height 12
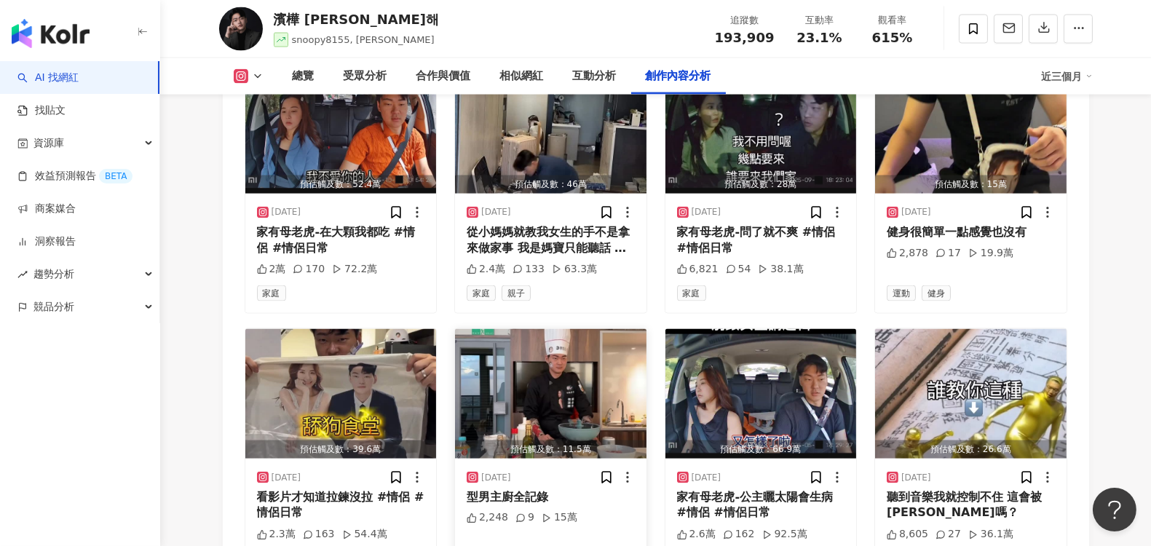
scroll to position [4676, 0]
click at [525, 489] on div "型男主廚全記錄" at bounding box center [551, 497] width 168 height 16
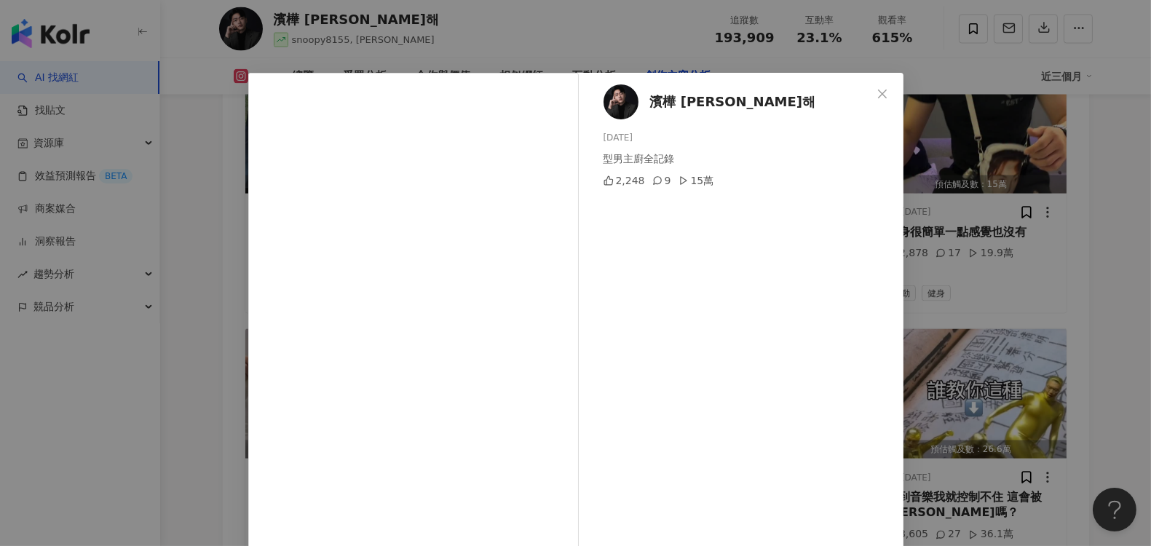
scroll to position [81, 0]
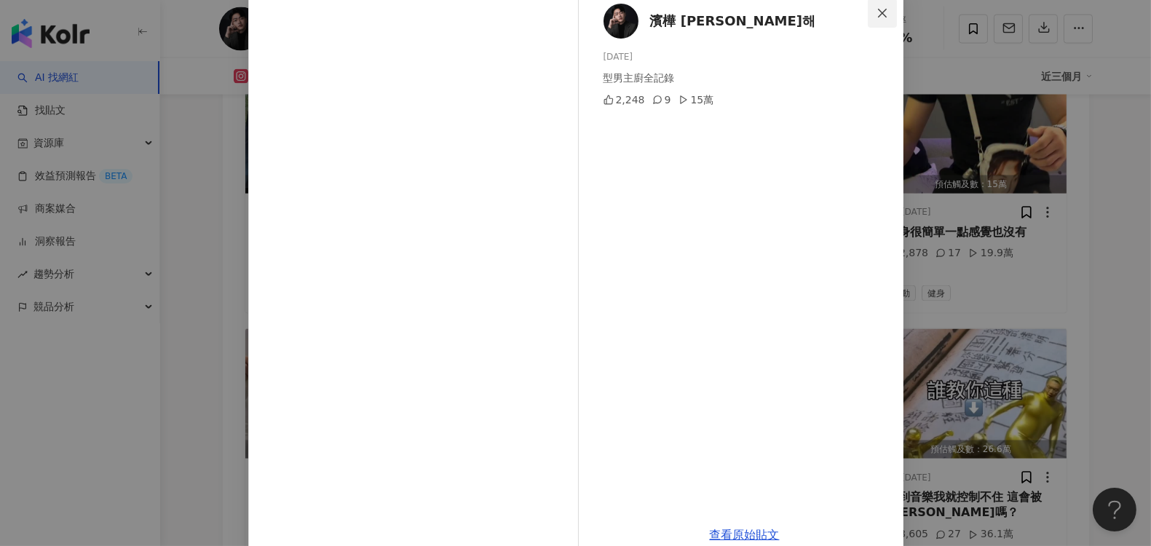
click at [881, 7] on span "Close" at bounding box center [882, 13] width 29 height 12
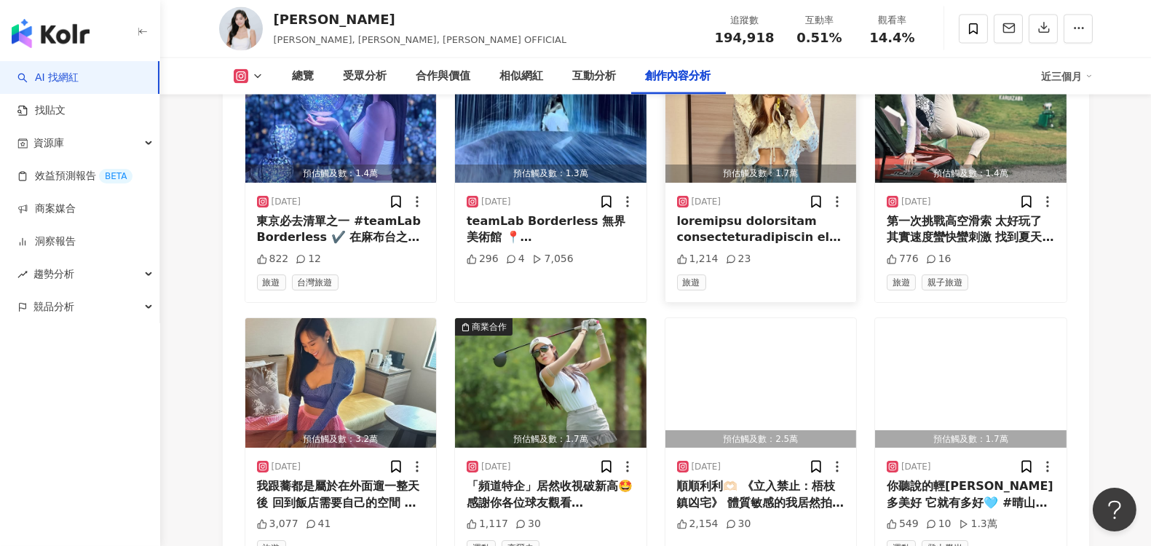
scroll to position [5098, 0]
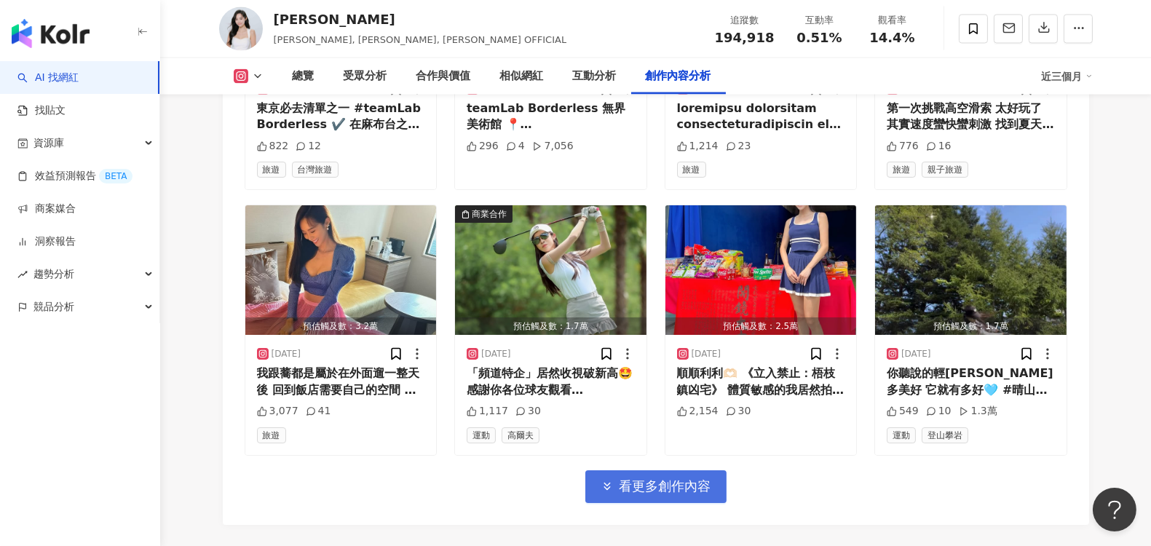
click at [677, 478] on span "看更多創作內容" at bounding box center [666, 486] width 92 height 16
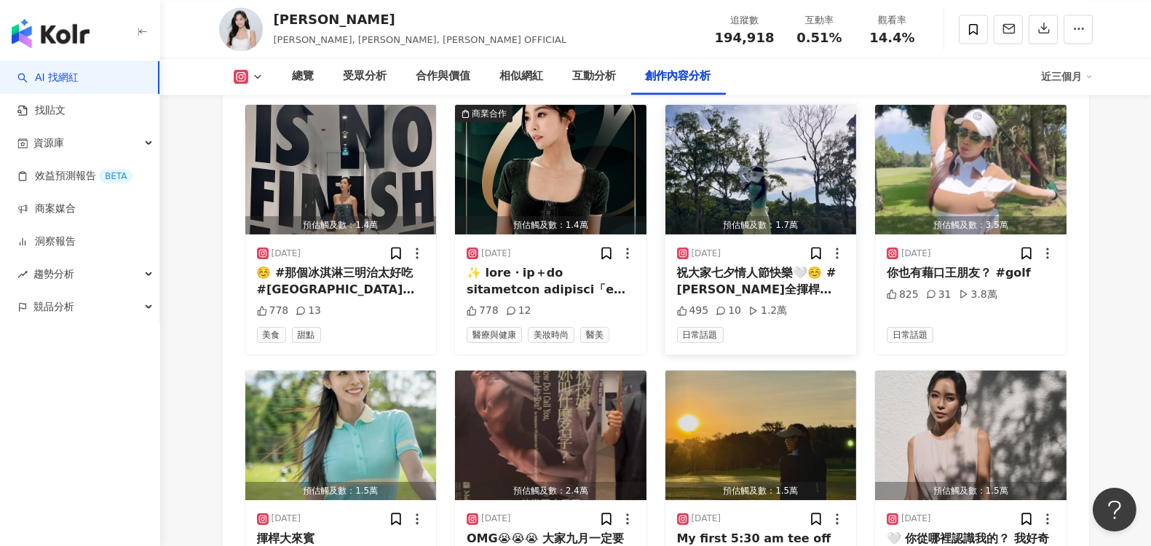
scroll to position [5744, 0]
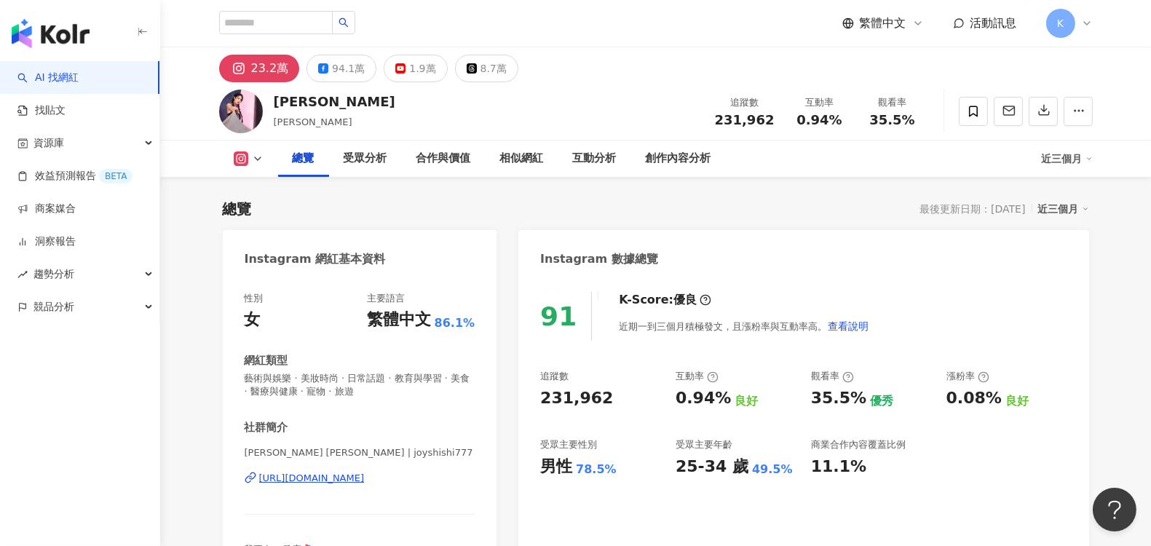
click at [974, 451] on div "追蹤數 231,962 互動率 0.94% 良好 觀看率 35.5% 優秀 漲粉率 0.08% 良好 受眾主要性別 男性 78.5% 受眾主要年齡 25-34…" at bounding box center [803, 424] width 527 height 108
click at [987, 360] on div "91 K-Score : 優良 近期一到三個月積極發文，且漲粉率與互動率高。 查看說明 追蹤數 231,962 互動率 0.94% 良好 觀看率 35.5% …" at bounding box center [804, 427] width 570 height 301
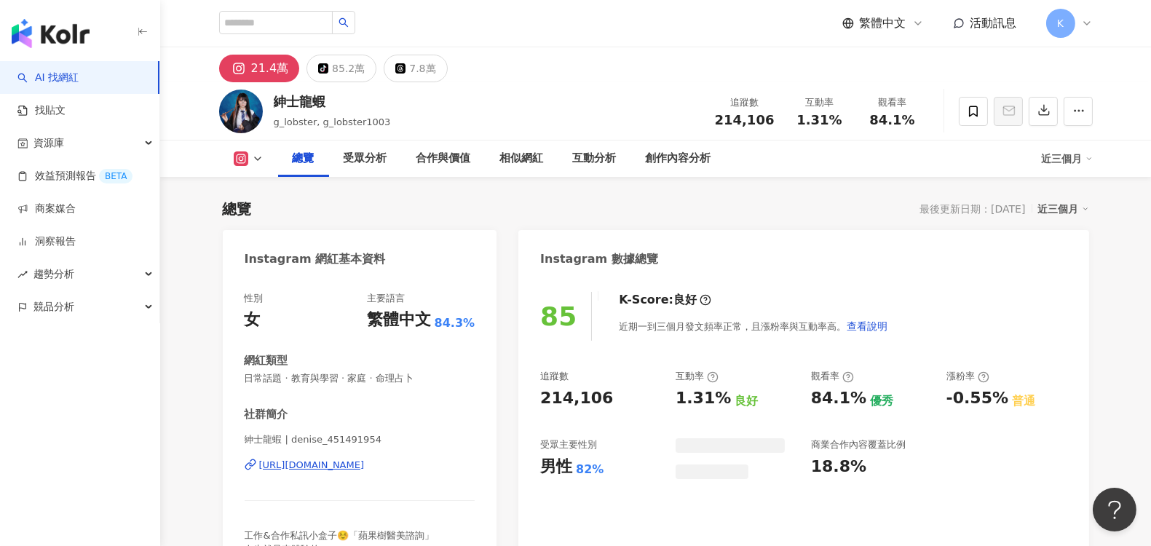
click at [347, 468] on div "[URL][DOMAIN_NAME]" at bounding box center [312, 465] width 106 height 13
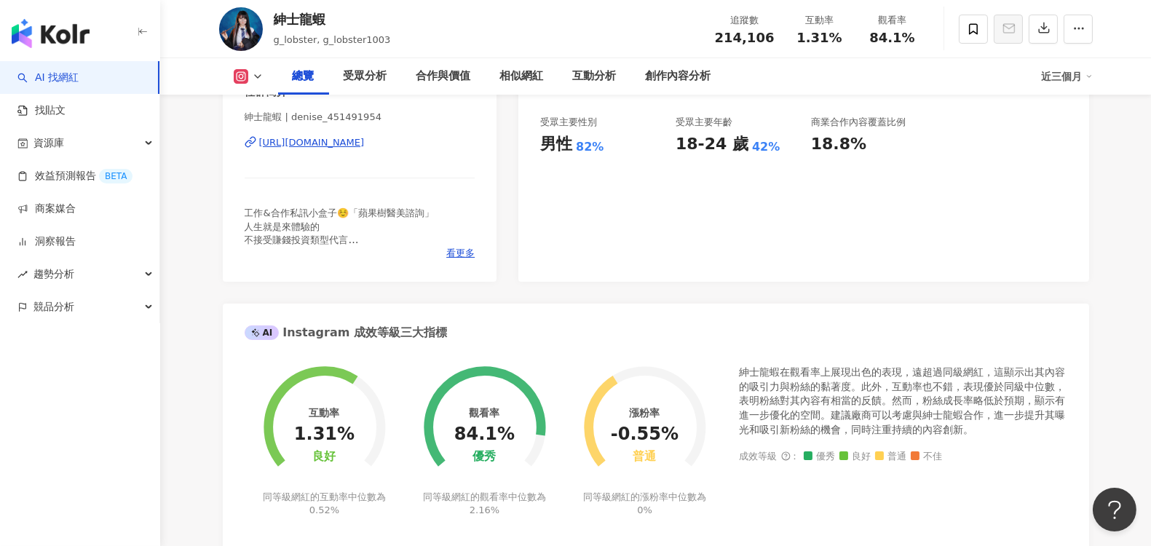
scroll to position [323, 0]
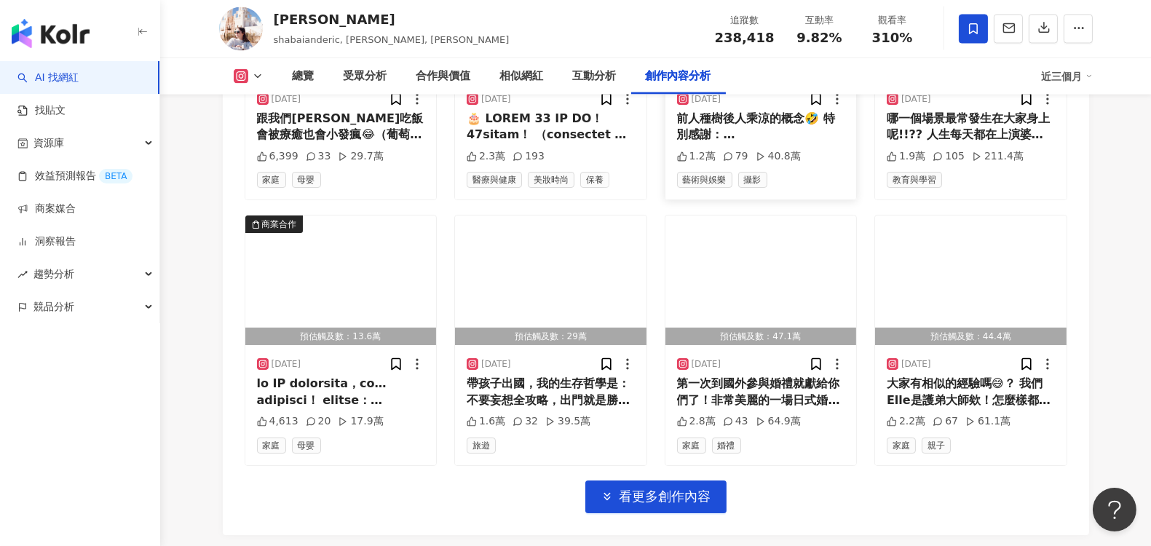
scroll to position [5179, 0]
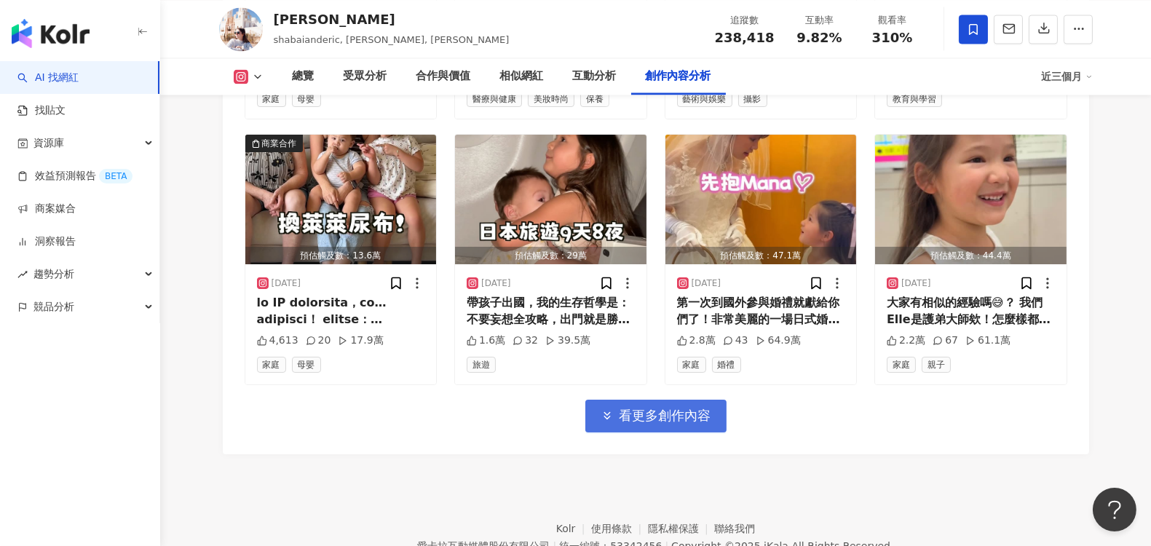
click at [685, 408] on span "看更多創作內容" at bounding box center [666, 416] width 92 height 16
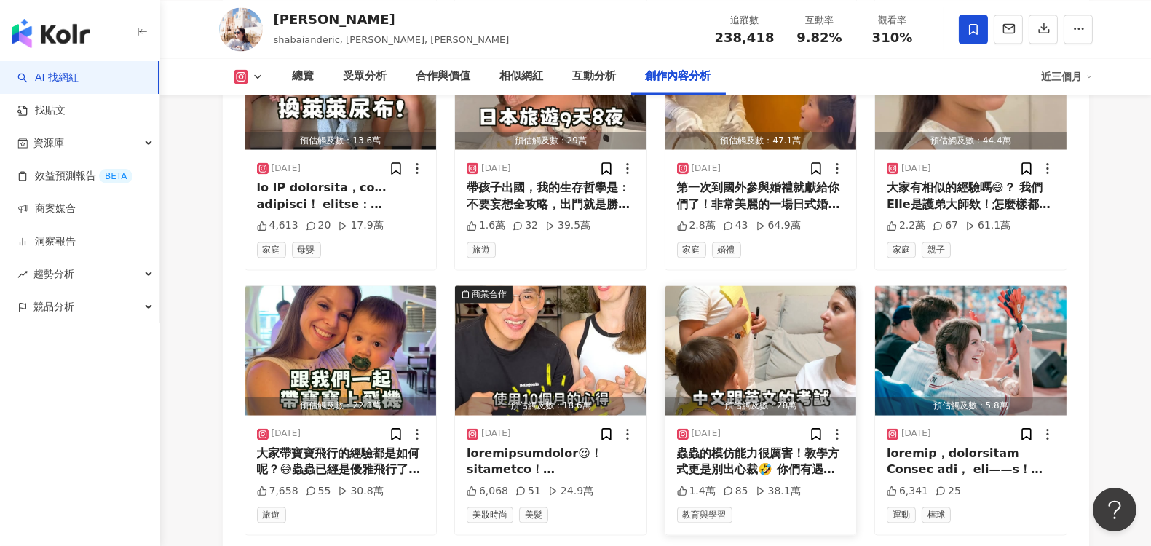
scroll to position [5340, 0]
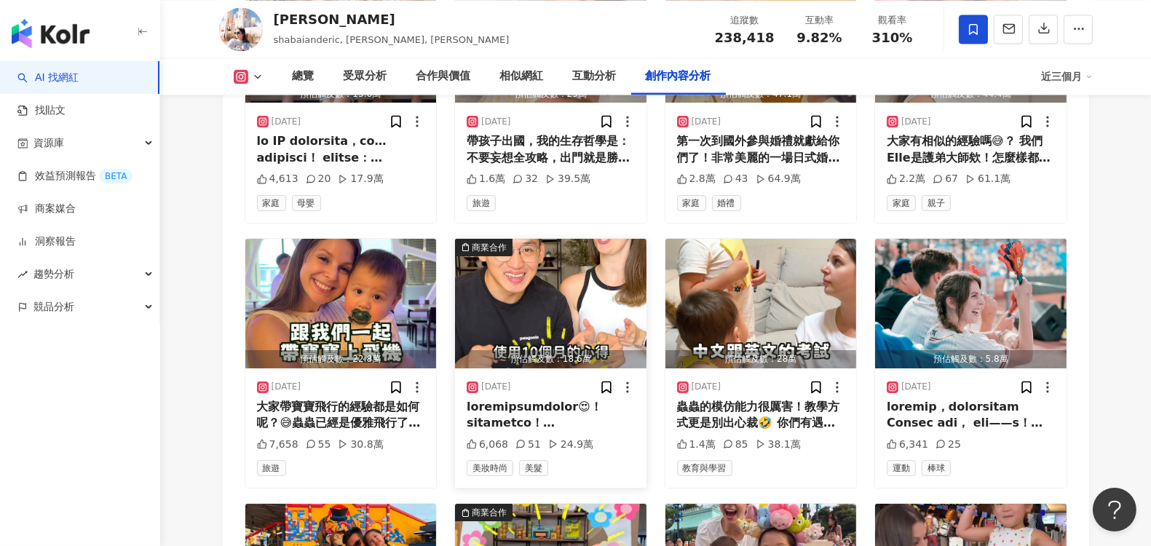
click at [557, 296] on img "button" at bounding box center [551, 304] width 192 height 130
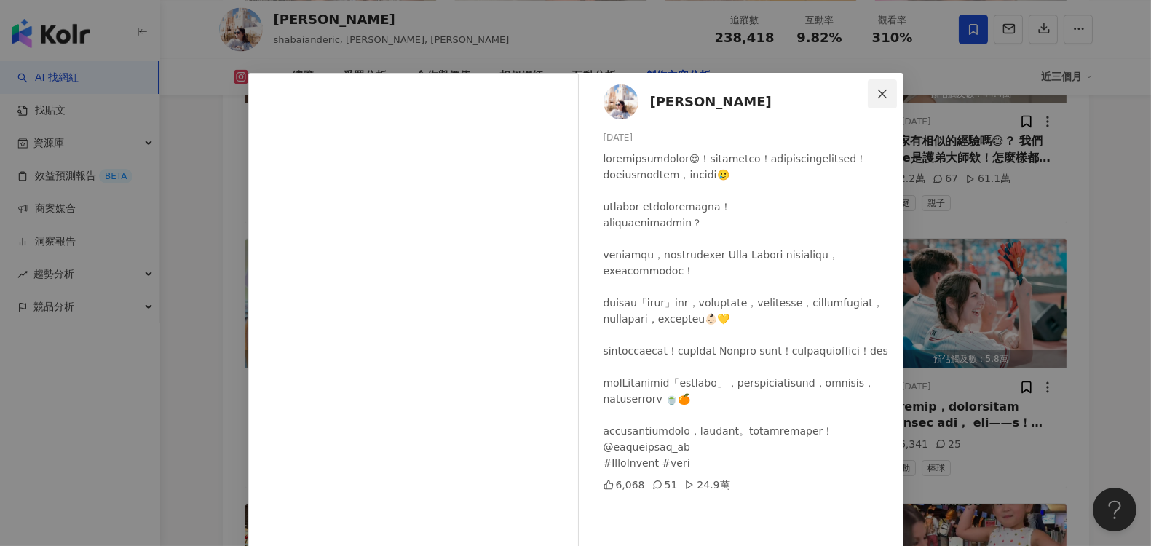
click at [877, 93] on icon "close" at bounding box center [883, 94] width 12 height 12
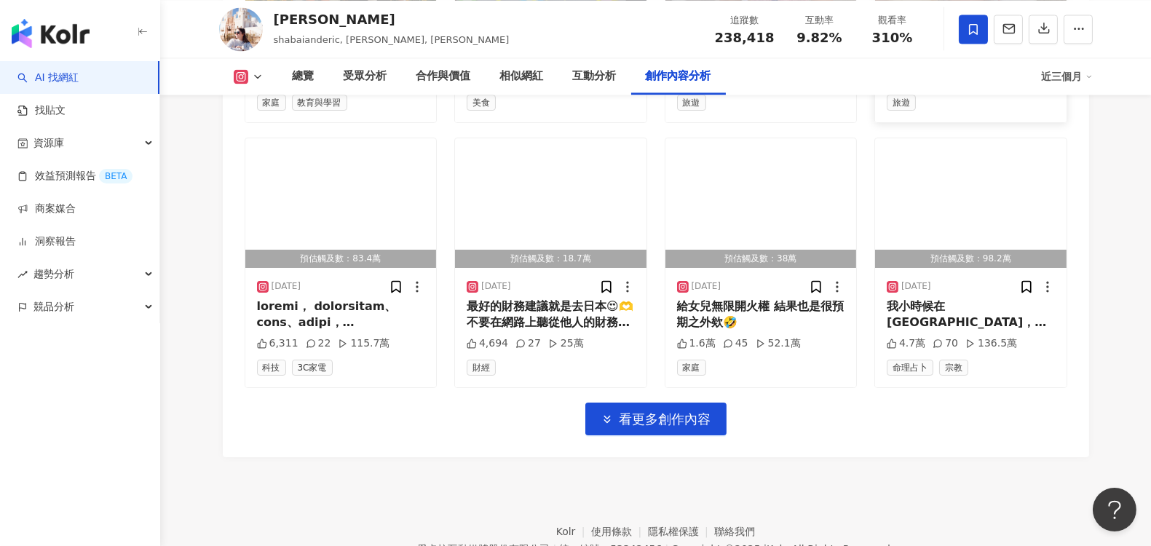
scroll to position [5988, 0]
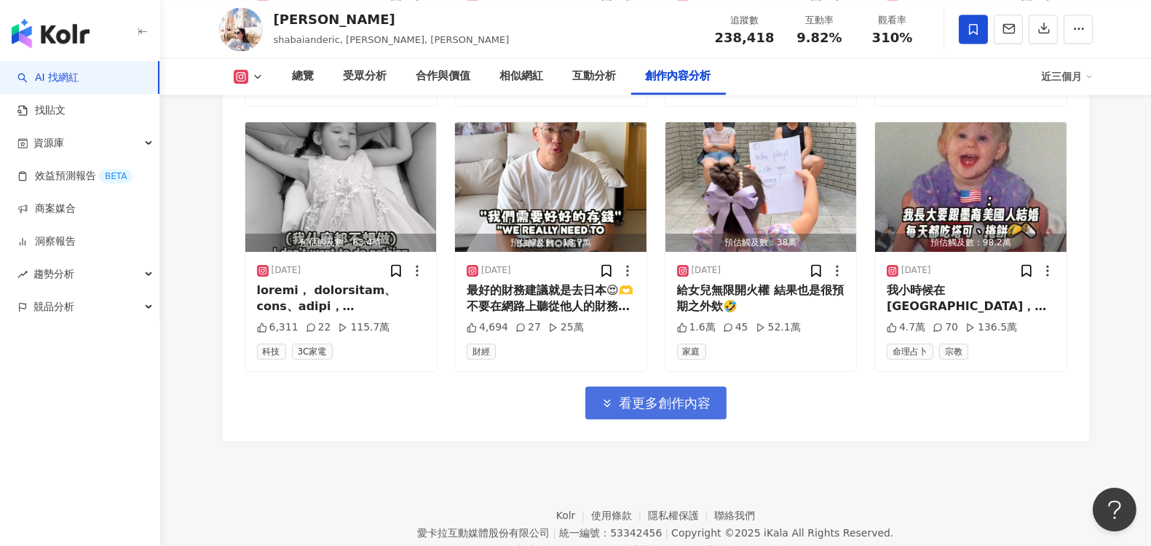
click at [675, 395] on span "看更多創作內容" at bounding box center [666, 403] width 92 height 16
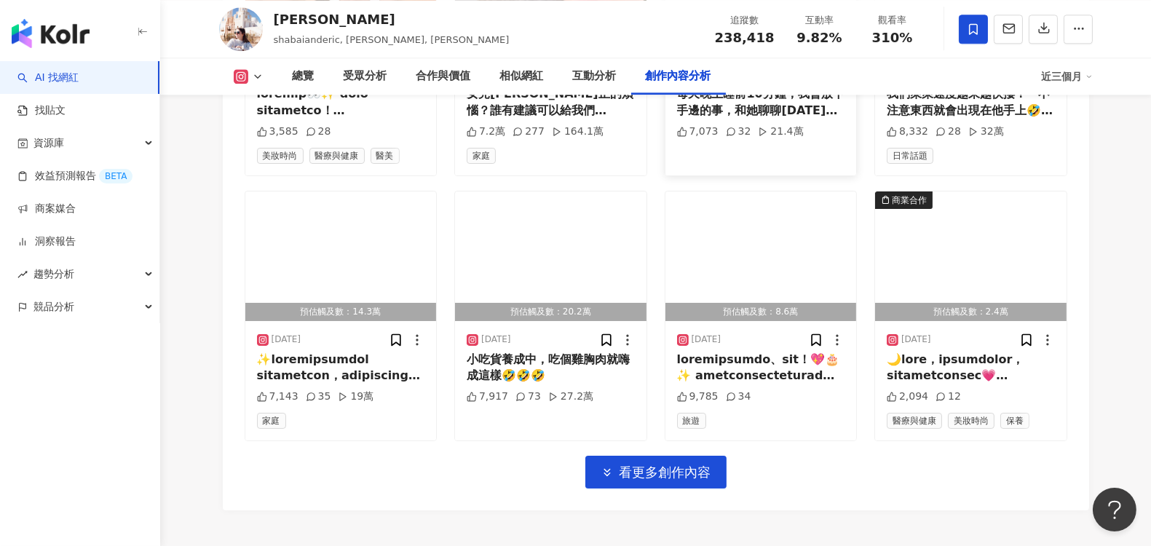
scroll to position [6716, 0]
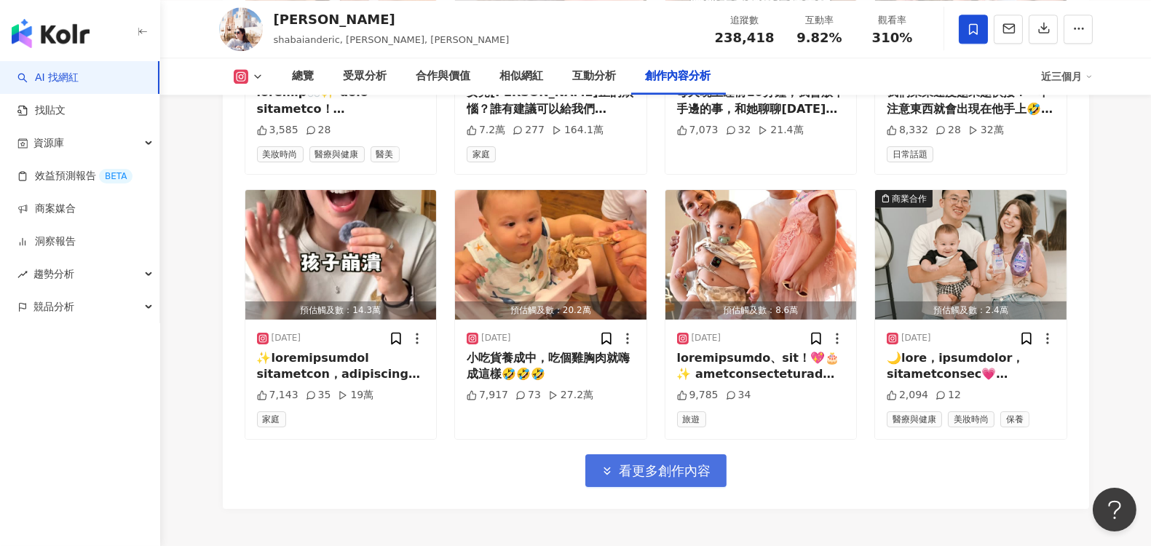
click at [659, 463] on span "看更多創作內容" at bounding box center [666, 471] width 92 height 16
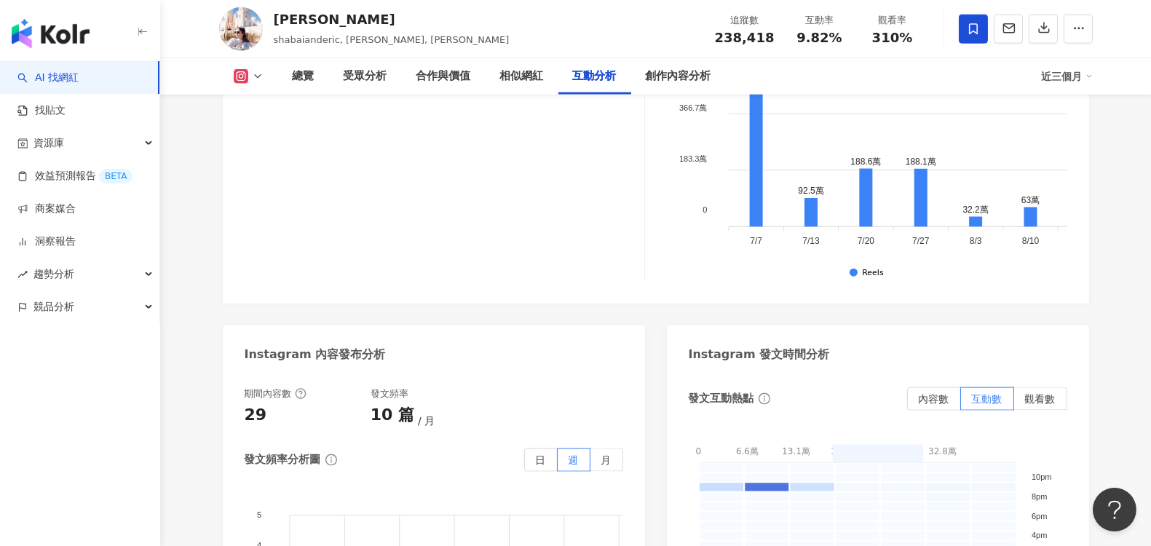
scroll to position [3398, 0]
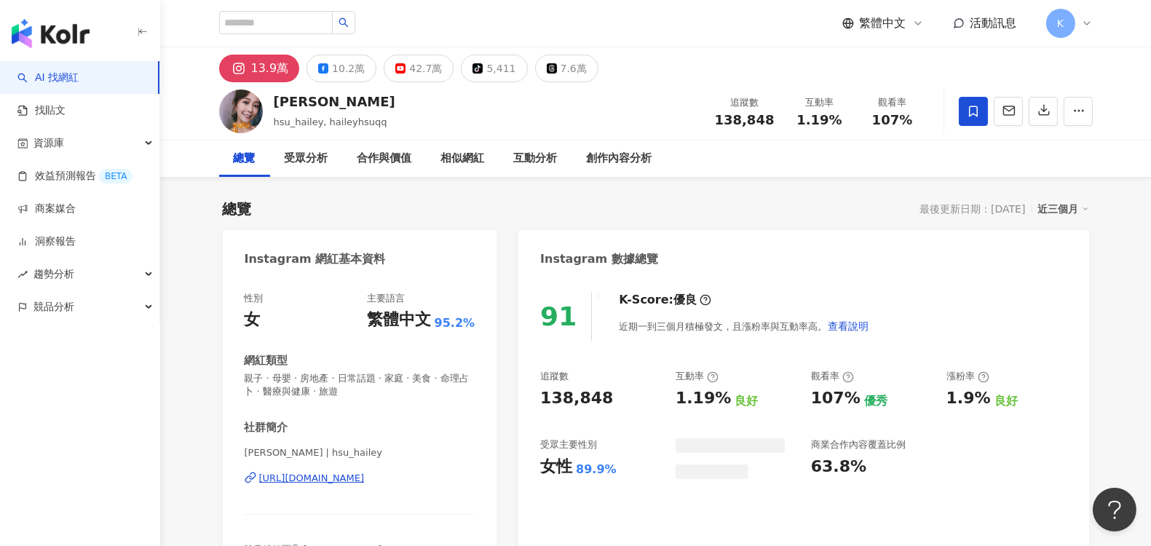
scroll to position [79, 0]
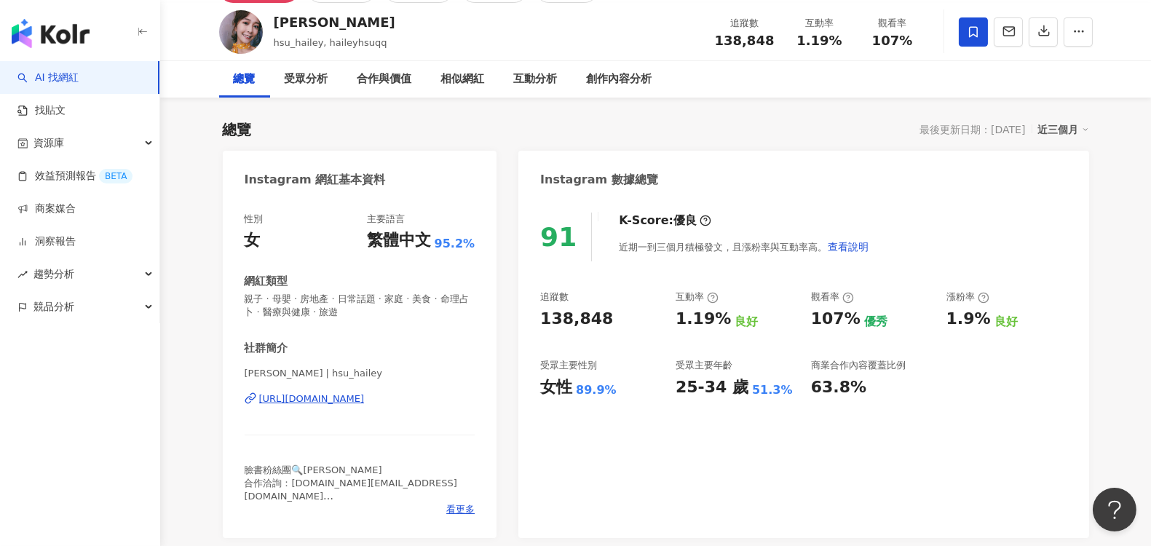
drag, startPoint x: 719, startPoint y: 119, endPoint x: 779, endPoint y: 535, distance: 420.9
click at [892, 53] on div "追蹤數 138,848 互動率 1.19% 觀看率 107%" at bounding box center [817, 31] width 223 height 43
